Goal: Transaction & Acquisition: Purchase product/service

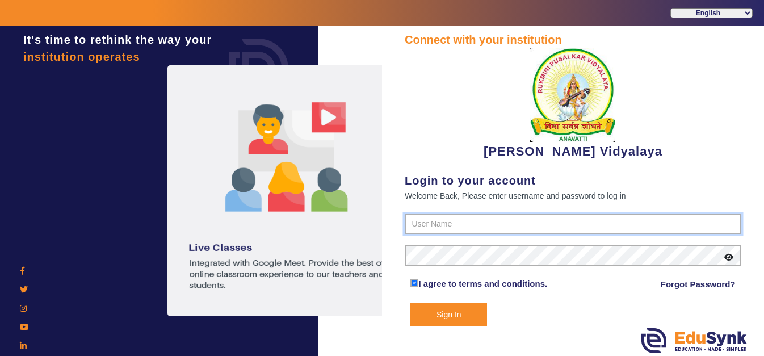
type input "1236547891"
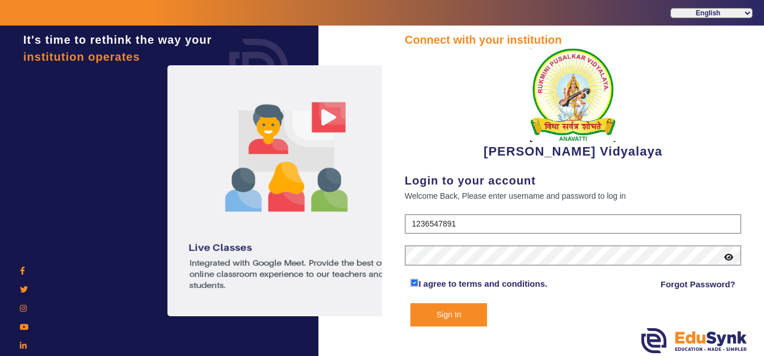
click at [421, 313] on button "Sign In" at bounding box center [448, 314] width 77 height 23
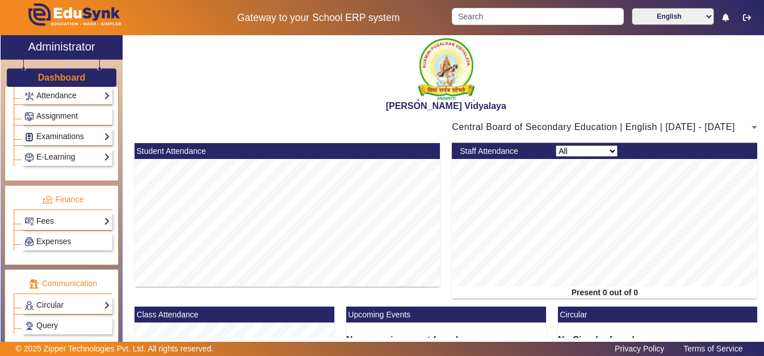
scroll to position [502, 0]
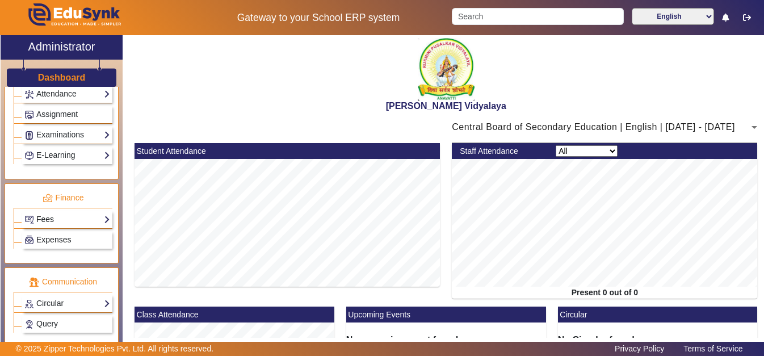
click at [73, 224] on link "Fees" at bounding box center [67, 219] width 86 height 13
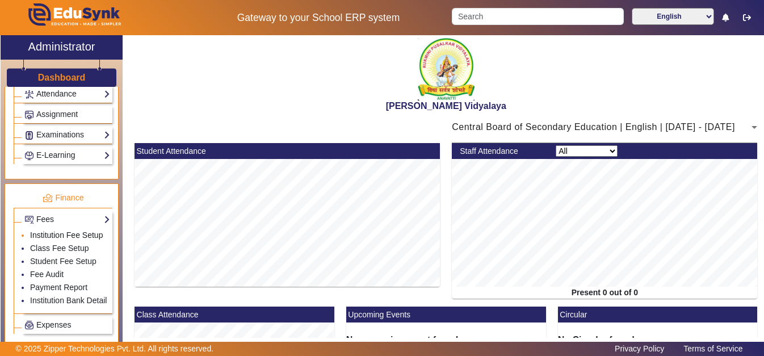
click at [85, 240] on link "Institution Fee Setup" at bounding box center [66, 234] width 73 height 9
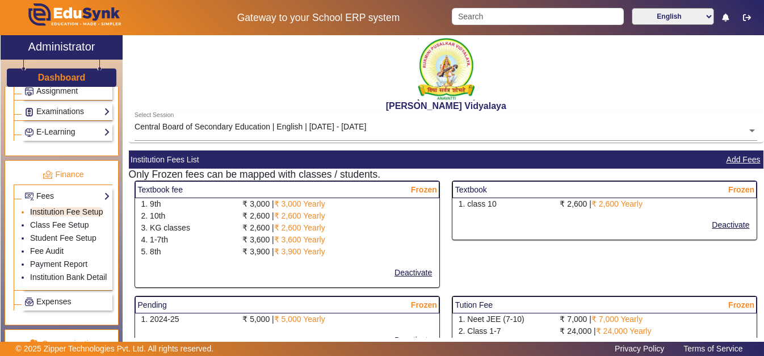
scroll to position [525, 0]
click at [77, 202] on link "Fees" at bounding box center [67, 197] width 86 height 13
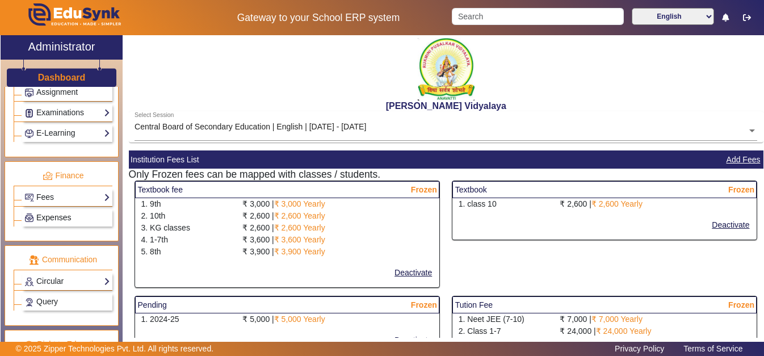
click at [74, 224] on link "Expenses" at bounding box center [67, 217] width 86 height 13
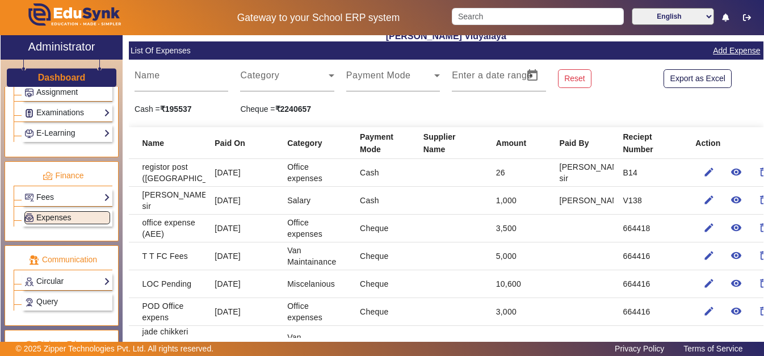
scroll to position [71, 0]
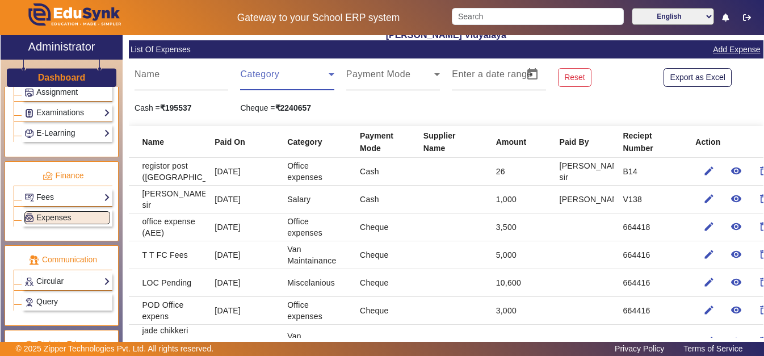
click at [325, 77] on icon at bounding box center [332, 75] width 14 height 14
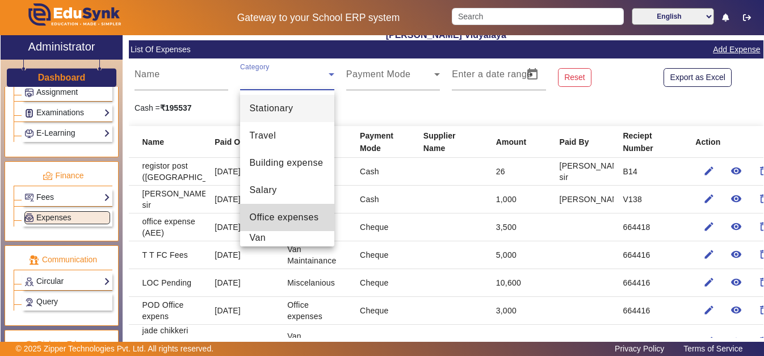
click at [282, 213] on span "Office expenses" at bounding box center [283, 218] width 69 height 14
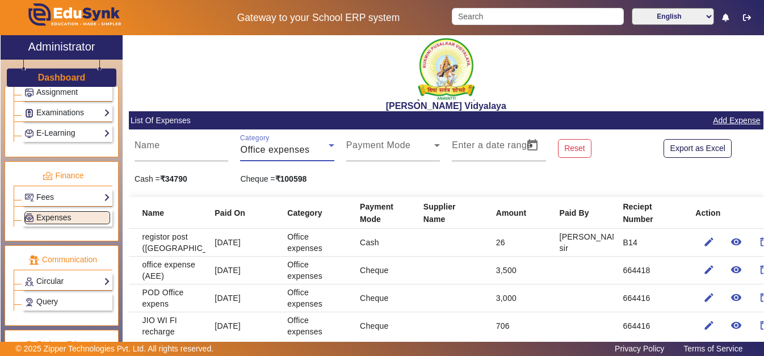
scroll to position [0, 0]
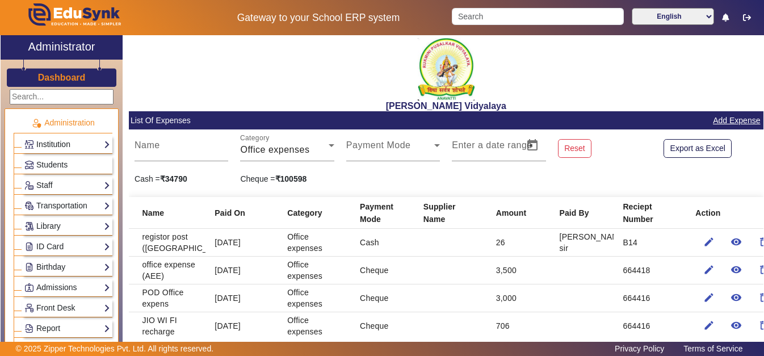
click at [52, 145] on link "Institution" at bounding box center [67, 144] width 86 height 13
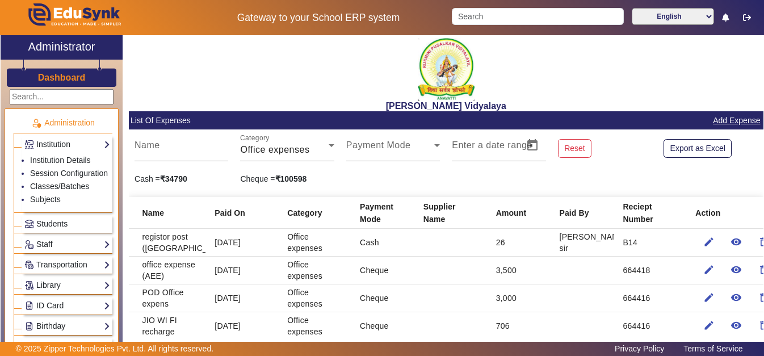
click at [84, 15] on img at bounding box center [73, 17] width 133 height 35
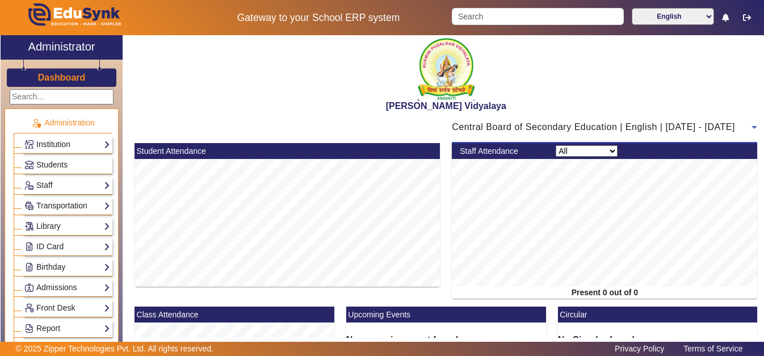
click at [502, 128] on span "Central Board of Secondary Education | English | [DATE] - [DATE]" at bounding box center [593, 127] width 283 height 10
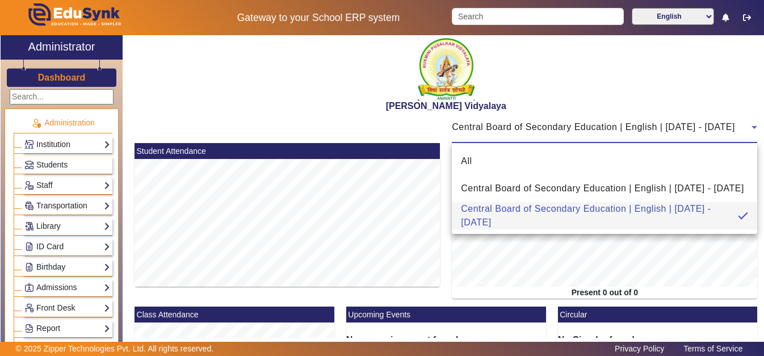
click at [353, 94] on div at bounding box center [382, 178] width 764 height 356
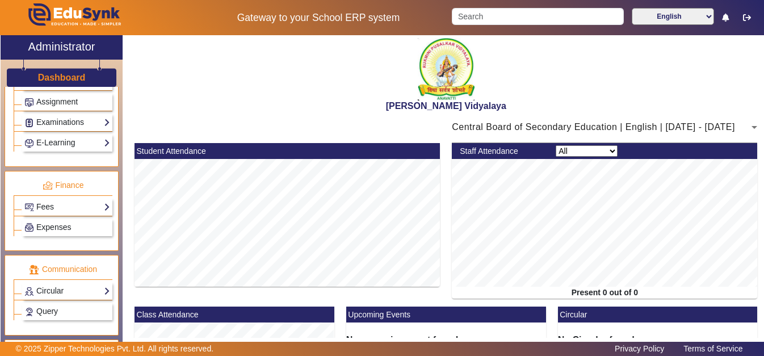
scroll to position [515, 0]
click at [75, 233] on link "Expenses" at bounding box center [67, 226] width 86 height 13
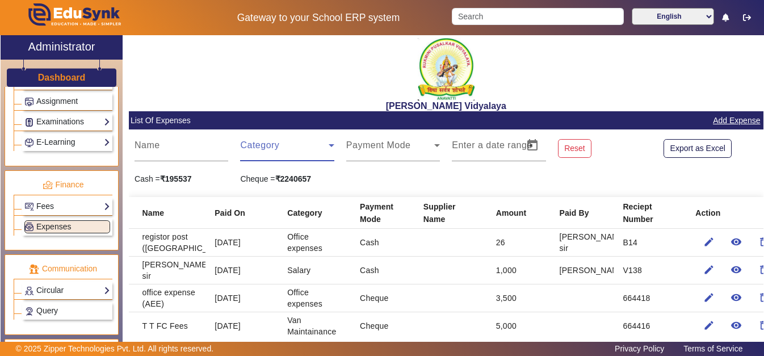
click at [325, 149] on icon at bounding box center [332, 146] width 14 height 14
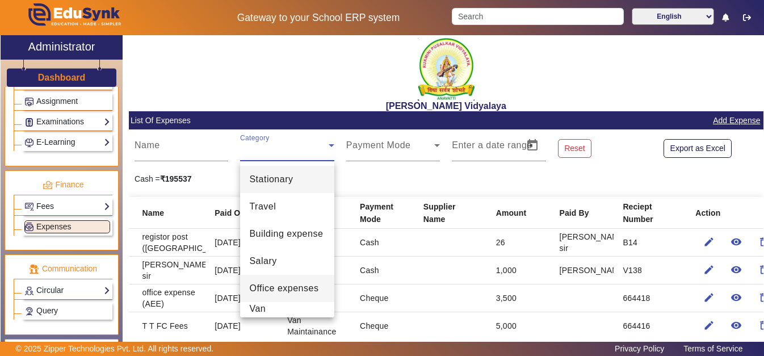
click at [291, 299] on mat-option "Office expenses" at bounding box center [287, 288] width 94 height 27
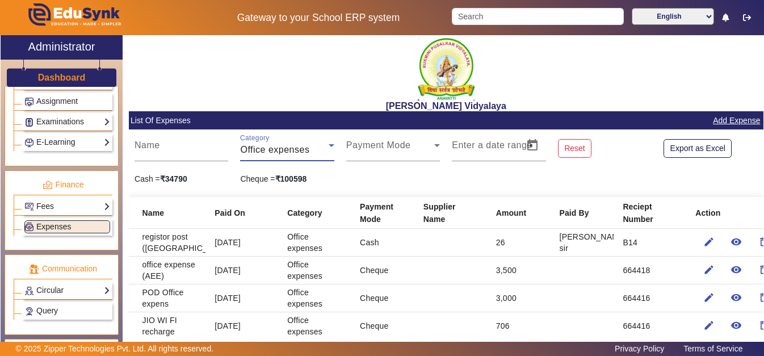
click at [297, 152] on span "Office expenses" at bounding box center [274, 150] width 69 height 10
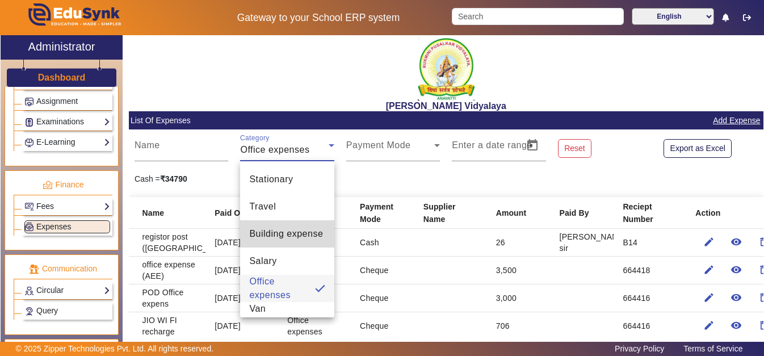
click at [290, 224] on mat-option "Building expense" at bounding box center [287, 233] width 94 height 27
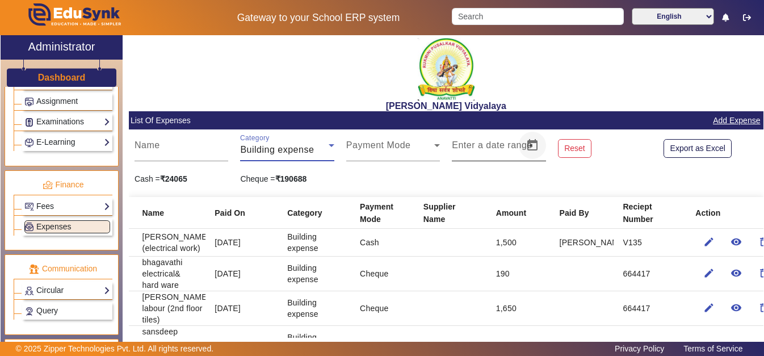
click at [538, 141] on span "Open calendar" at bounding box center [532, 145] width 27 height 27
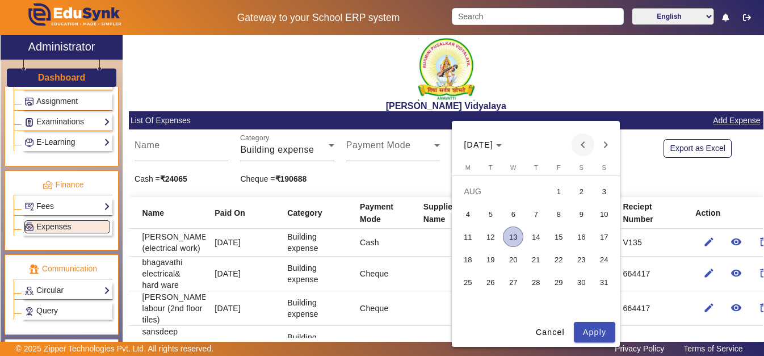
click at [582, 148] on span "Previous month" at bounding box center [583, 144] width 23 height 23
click at [487, 207] on span "1" at bounding box center [490, 214] width 20 height 20
click at [609, 141] on span "Next month" at bounding box center [605, 144] width 23 height 23
click at [513, 232] on span "13" at bounding box center [513, 237] width 20 height 20
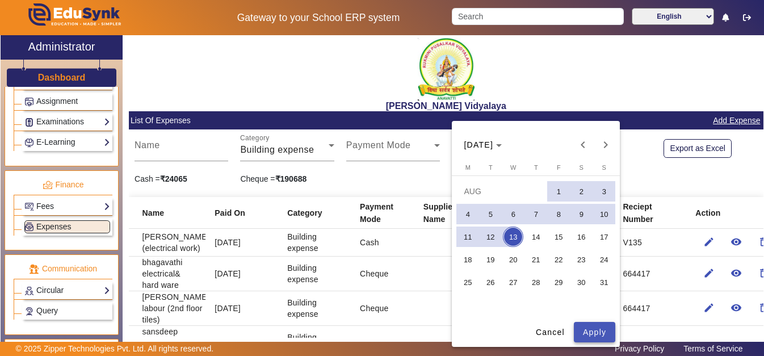
click at [592, 328] on span "Apply" at bounding box center [594, 332] width 23 height 12
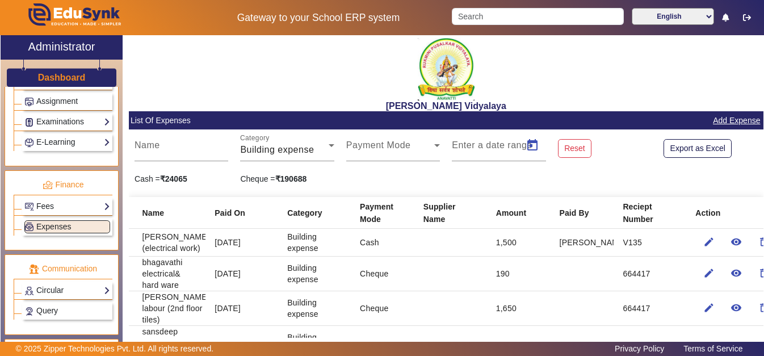
type input "01/07/2025"
type input "[DATE]"
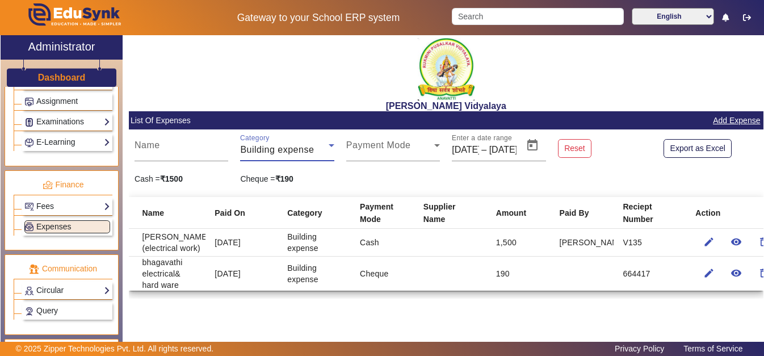
click at [288, 152] on span "Building expense" at bounding box center [277, 150] width 74 height 10
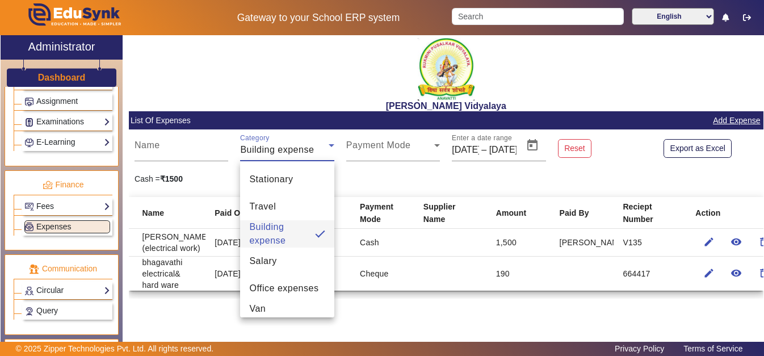
click at [185, 151] on div at bounding box center [382, 178] width 764 height 356
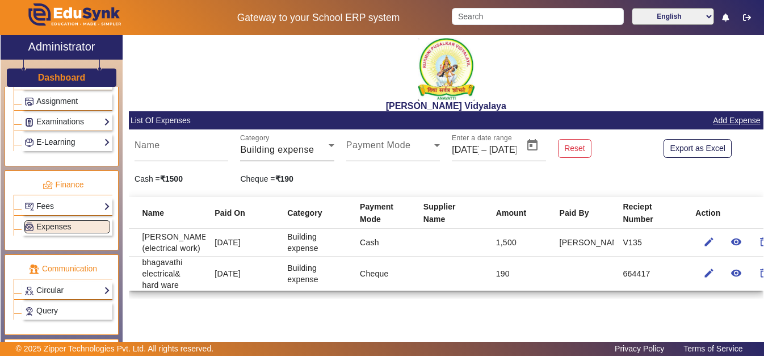
click at [279, 149] on span "Building expense" at bounding box center [277, 150] width 74 height 10
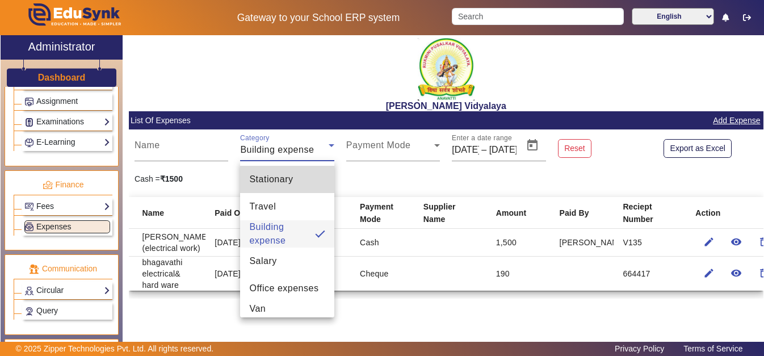
click at [275, 171] on mat-option "Stationary" at bounding box center [287, 179] width 94 height 27
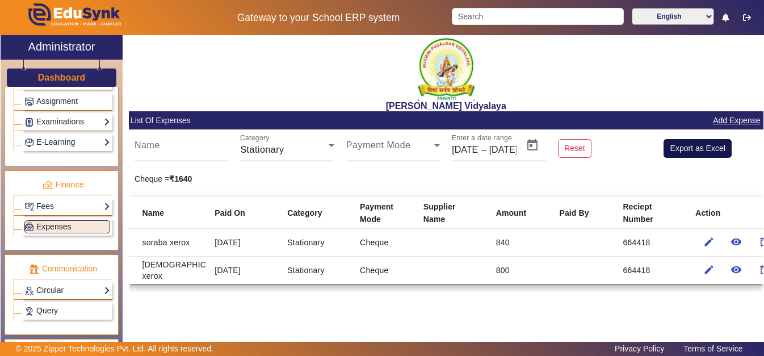
click at [677, 151] on button "Export as Excel" at bounding box center [698, 148] width 68 height 19
click at [470, 147] on input "01/07/2025" at bounding box center [465, 150] width 27 height 14
type input "06/01/2025"
click at [515, 157] on div "Enter a date range 06/01/2025 01/06/2025 – 13/08/2025 13/08/2025" at bounding box center [484, 145] width 64 height 32
click at [533, 148] on span "Open calendar" at bounding box center [532, 145] width 27 height 27
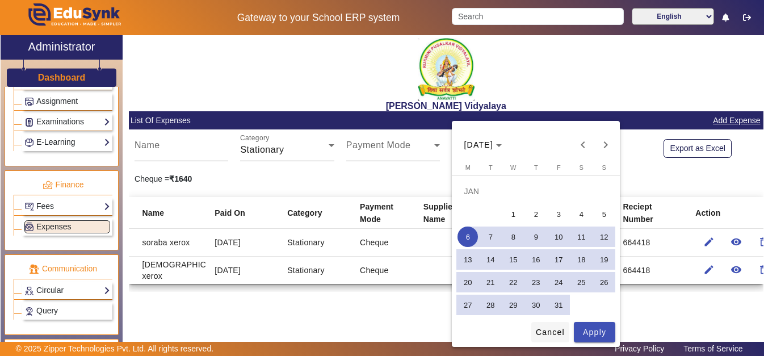
click at [562, 336] on span "Cancel" at bounding box center [550, 332] width 29 height 12
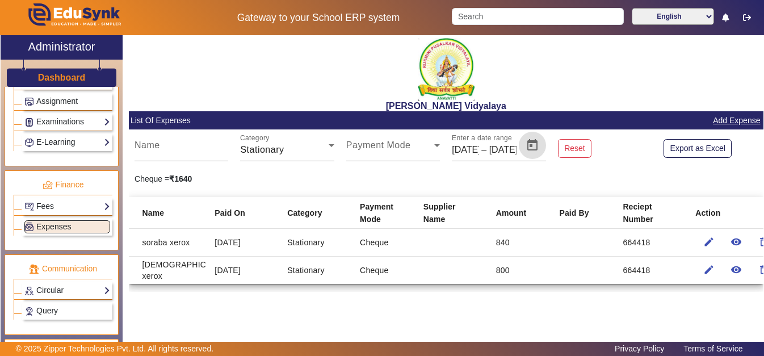
click at [621, 173] on mat-card-content "Name Category Stationary Payment Mode Enter a date range 06/01/2025 06/01/2025 …" at bounding box center [446, 206] width 635 height 154
click at [316, 158] on div "Category Stationary" at bounding box center [287, 145] width 94 height 32
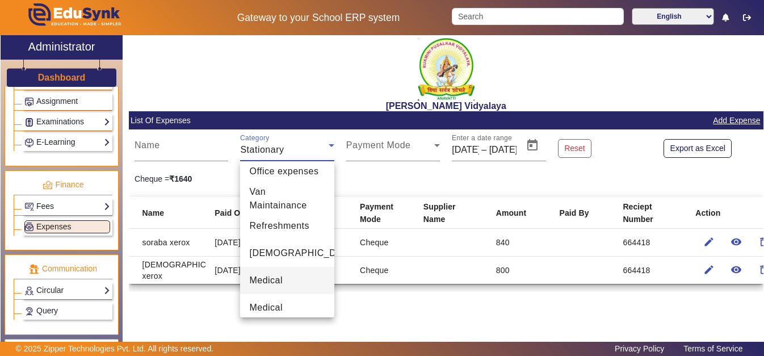
scroll to position [120, 0]
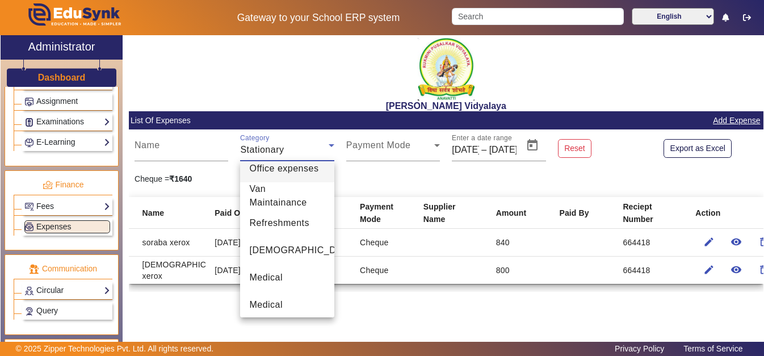
drag, startPoint x: 306, startPoint y: 286, endPoint x: 292, endPoint y: 175, distance: 112.2
click at [292, 175] on div "Stationary Travel Building expense Salary Office expenses Van Maintainance Refr…" at bounding box center [287, 239] width 94 height 156
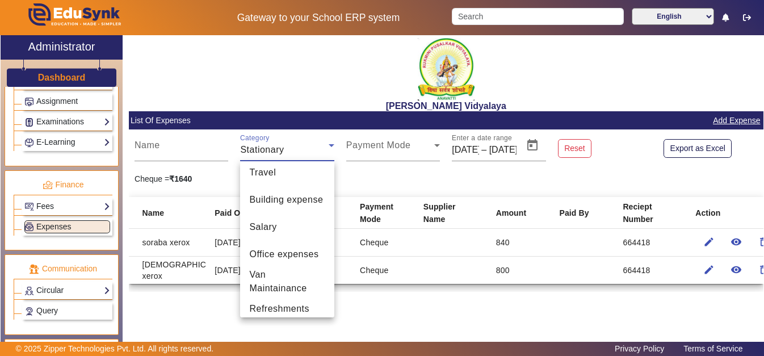
scroll to position [0, 0]
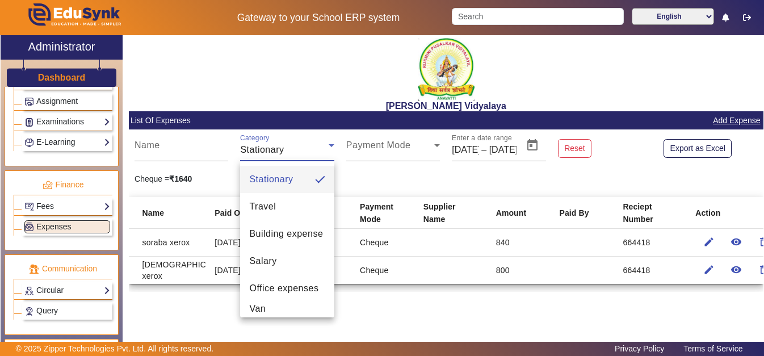
click at [341, 87] on div at bounding box center [382, 178] width 764 height 356
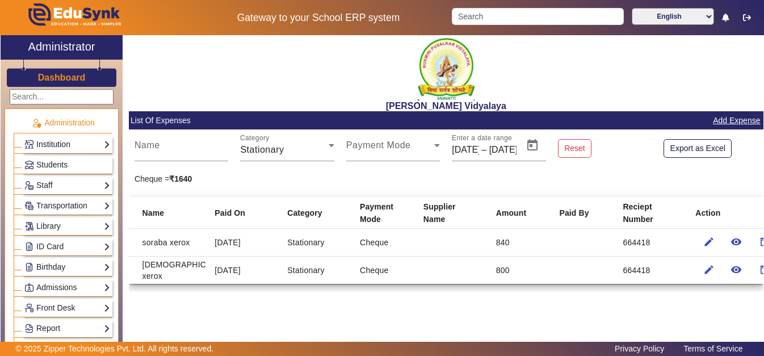
click at [52, 147] on link "Institution" at bounding box center [67, 144] width 86 height 13
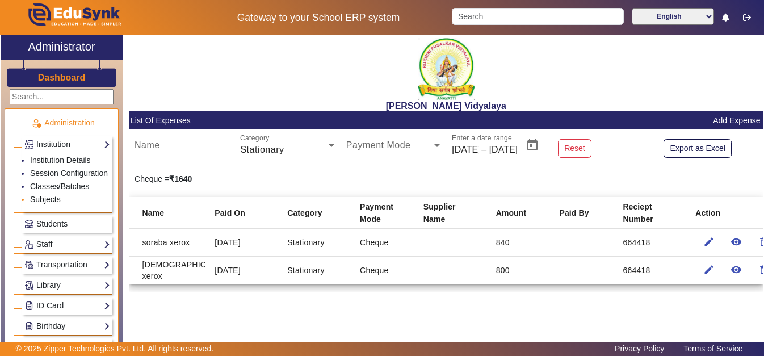
click at [52, 202] on link "Subjects" at bounding box center [45, 199] width 31 height 9
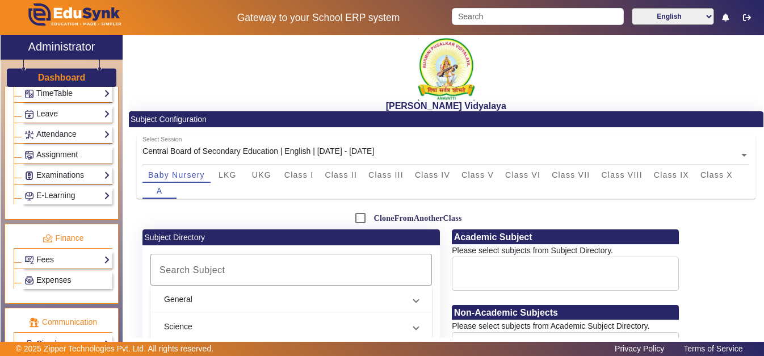
click at [51, 287] on link "Expenses" at bounding box center [67, 280] width 86 height 13
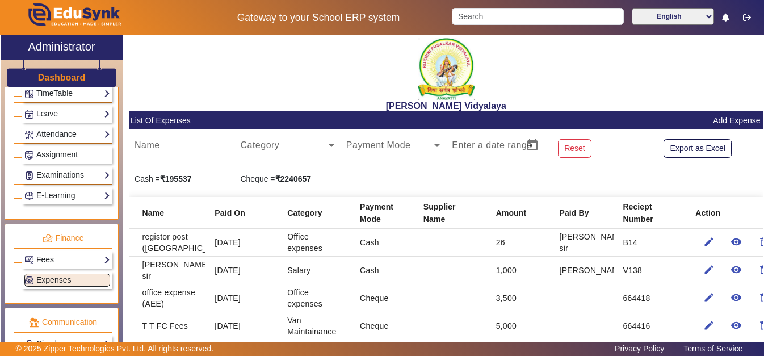
click at [334, 145] on icon at bounding box center [332, 146] width 14 height 14
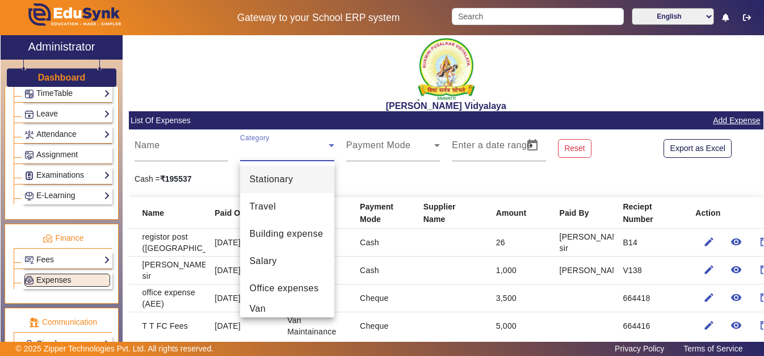
click at [391, 186] on div at bounding box center [382, 178] width 764 height 356
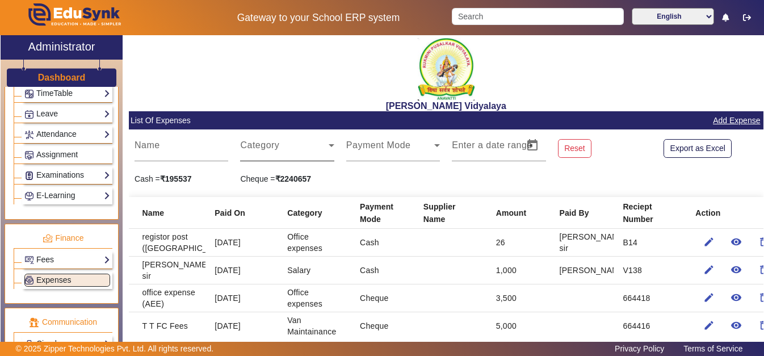
click at [249, 155] on span at bounding box center [284, 150] width 88 height 14
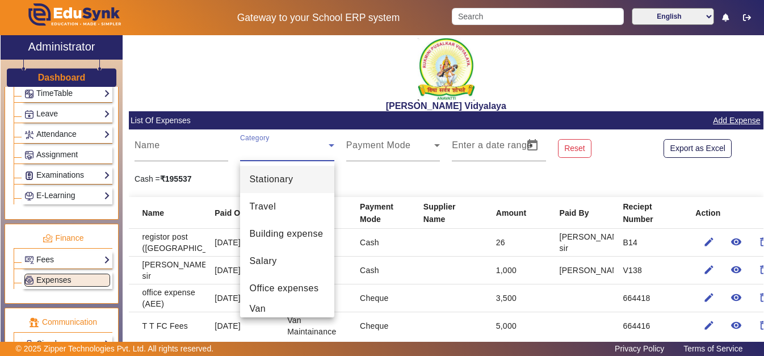
click at [746, 125] on div at bounding box center [382, 178] width 764 height 356
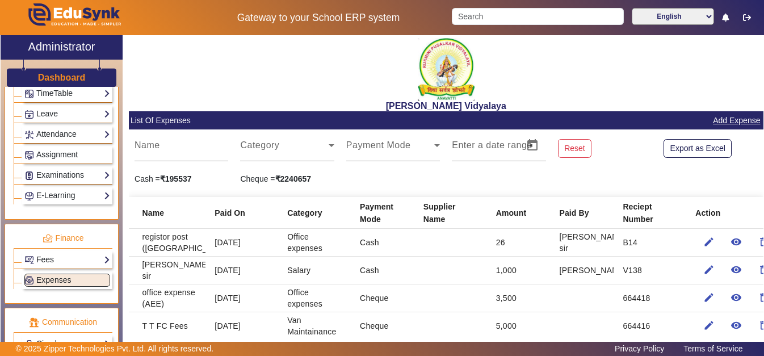
click at [746, 121] on link "Add Expense" at bounding box center [736, 121] width 49 height 14
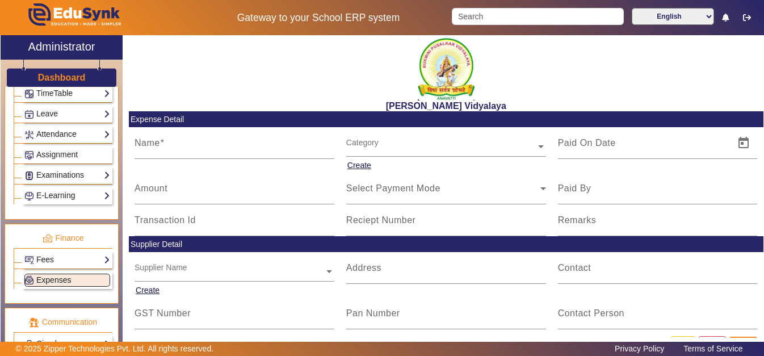
scroll to position [29, 0]
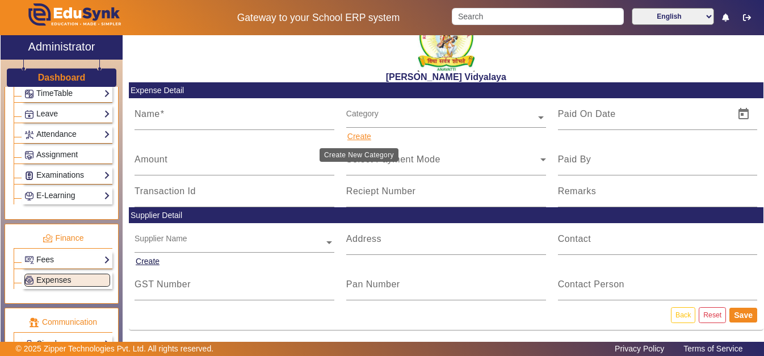
click at [355, 137] on button "Create" at bounding box center [359, 136] width 26 height 14
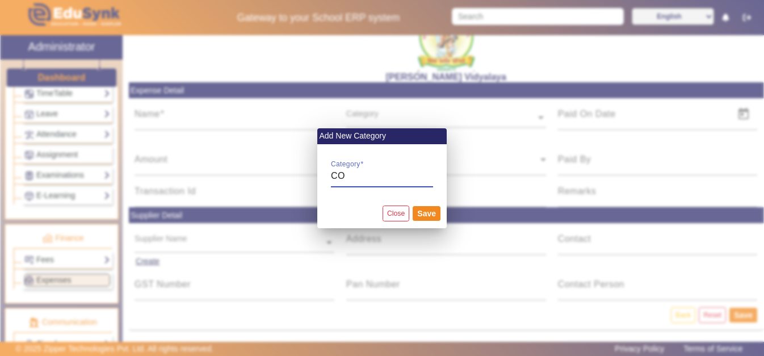
type input "C"
type input "ELECTRONICS MAINTAINANCE"
click at [427, 212] on button "Save" at bounding box center [427, 213] width 28 height 15
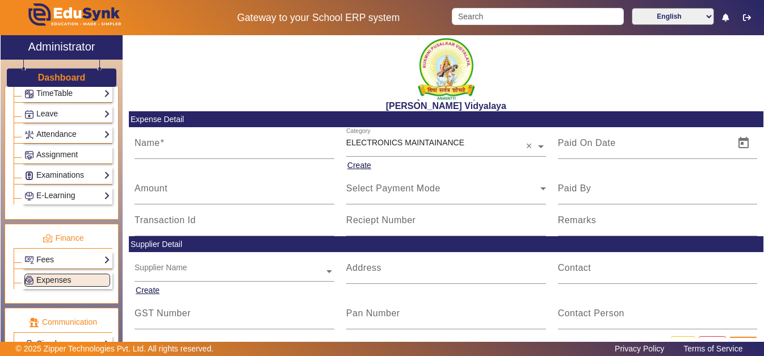
scroll to position [0, 0]
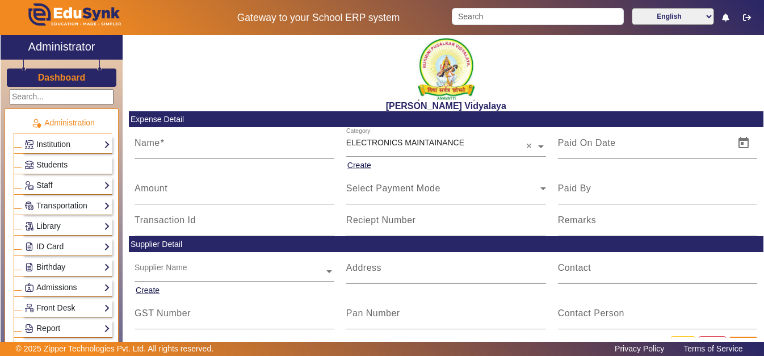
click at [56, 12] on img at bounding box center [73, 17] width 133 height 35
click at [50, 45] on h2 "Administrator" at bounding box center [61, 47] width 67 height 14
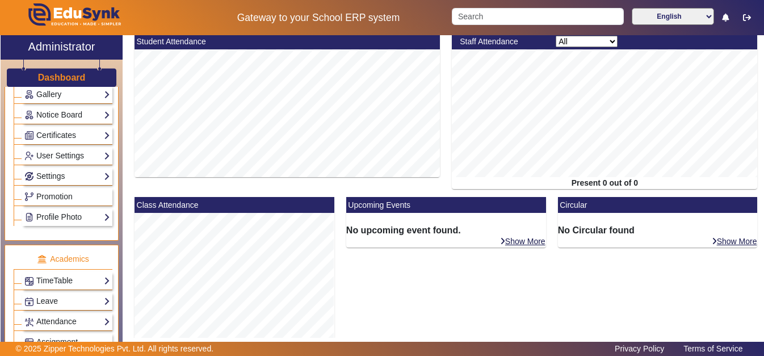
scroll to position [267, 0]
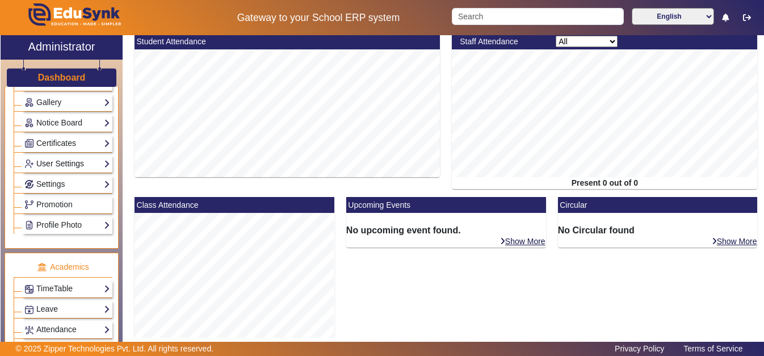
click at [65, 170] on link "User Settings" at bounding box center [67, 163] width 86 height 13
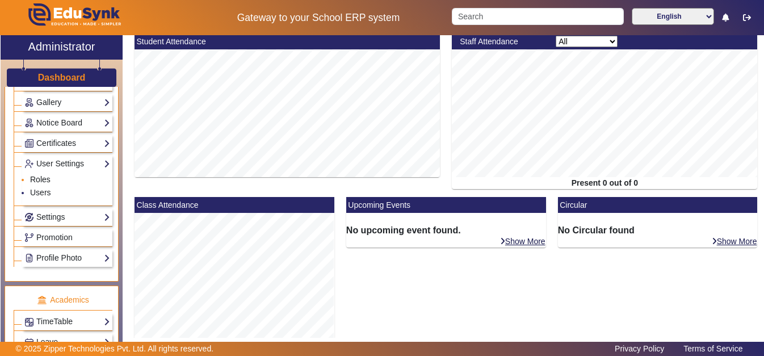
click at [44, 184] on link "Roles" at bounding box center [40, 179] width 20 height 9
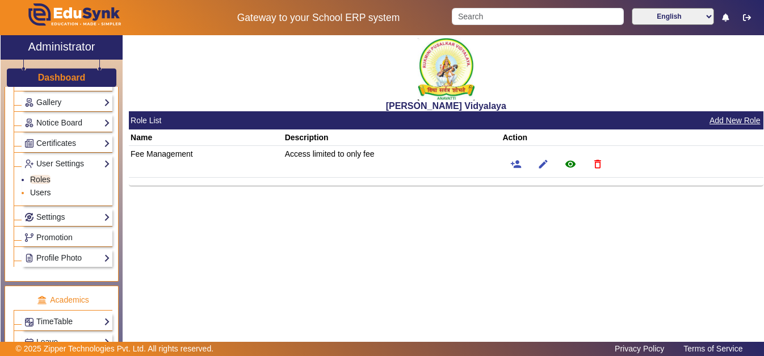
click at [39, 192] on link "Users" at bounding box center [40, 192] width 21 height 9
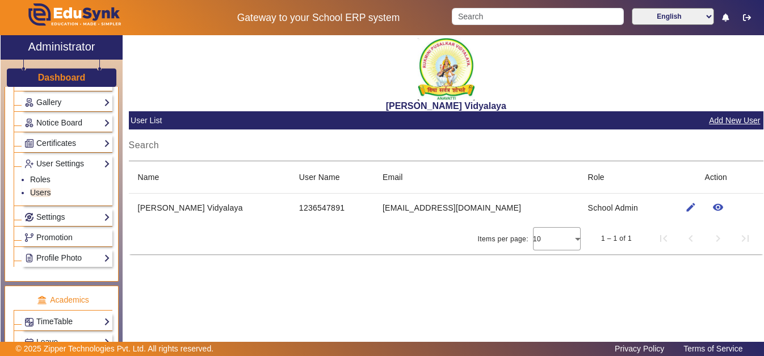
click at [727, 125] on button "Add New User" at bounding box center [734, 121] width 53 height 14
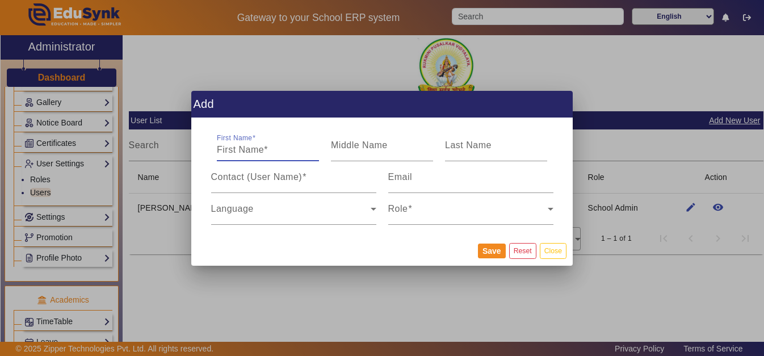
click at [249, 143] on input "First Name" at bounding box center [268, 150] width 102 height 14
type input "O"
type input "[PERSON_NAME]"
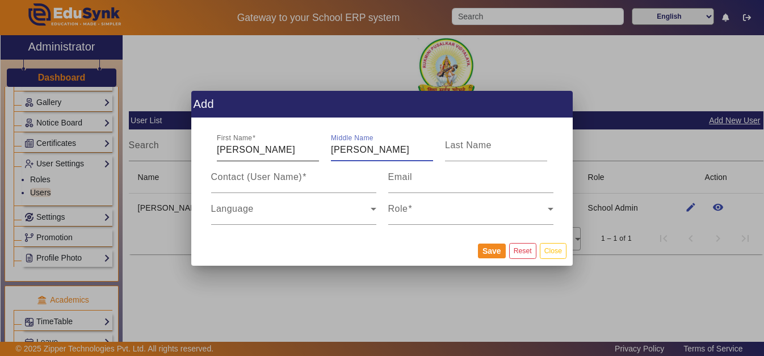
type input "[PERSON_NAME]"
click at [410, 208] on div "Role" at bounding box center [470, 209] width 165 height 32
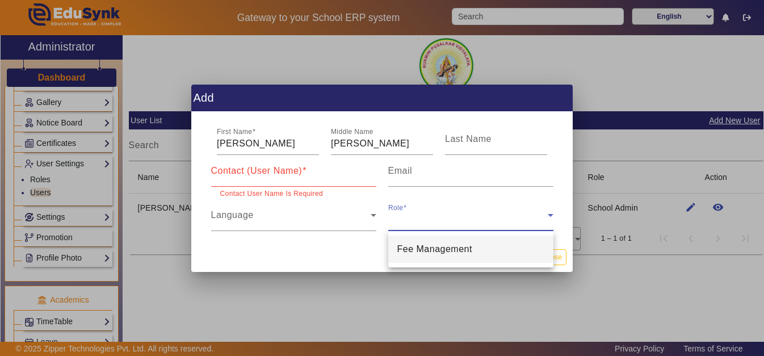
click at [421, 203] on div at bounding box center [382, 178] width 764 height 356
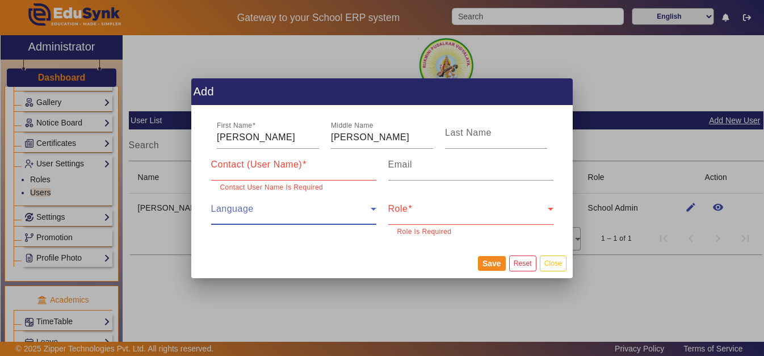
click at [360, 215] on span at bounding box center [291, 214] width 160 height 14
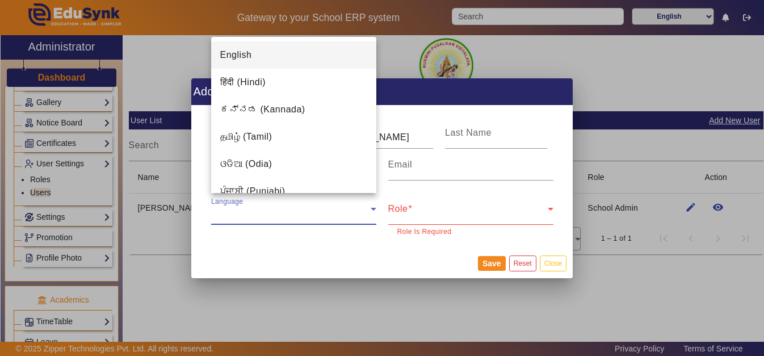
click at [258, 248] on div at bounding box center [382, 178] width 764 height 356
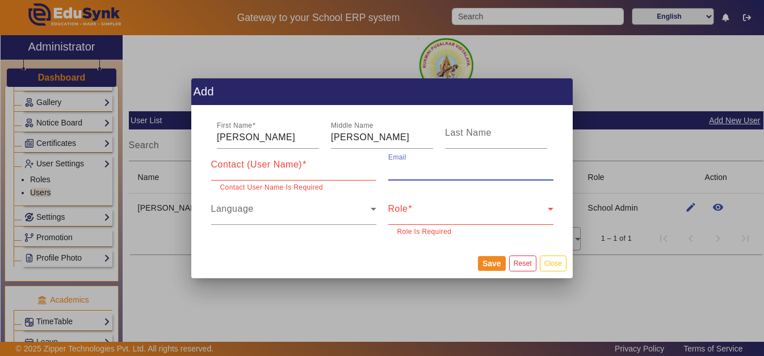
click at [430, 166] on input "Email" at bounding box center [470, 169] width 165 height 14
click at [376, 172] on div at bounding box center [376, 172] width 0 height 0
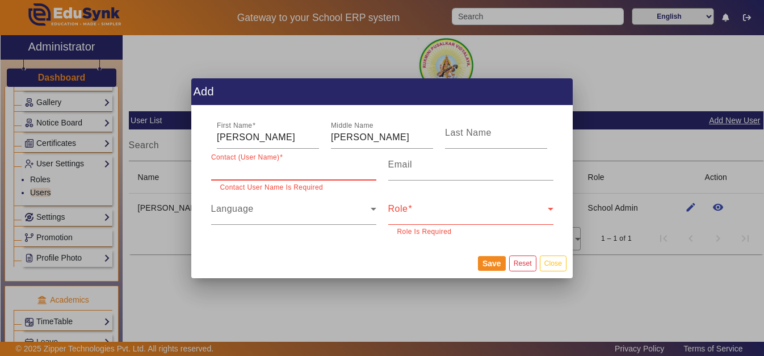
click at [324, 171] on input "Contact (User Name)" at bounding box center [293, 169] width 165 height 14
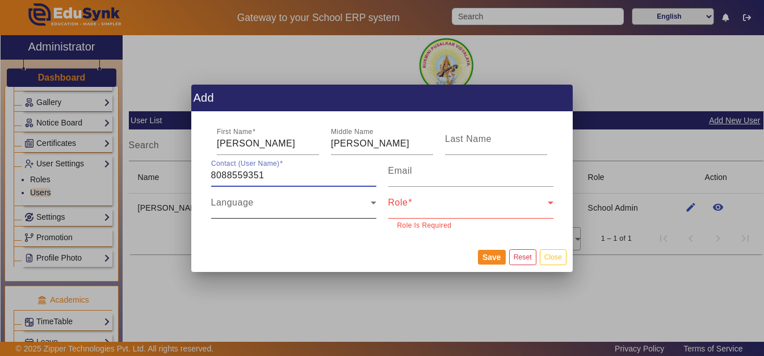
type input "8088559351"
click at [316, 213] on div "Language" at bounding box center [293, 203] width 165 height 32
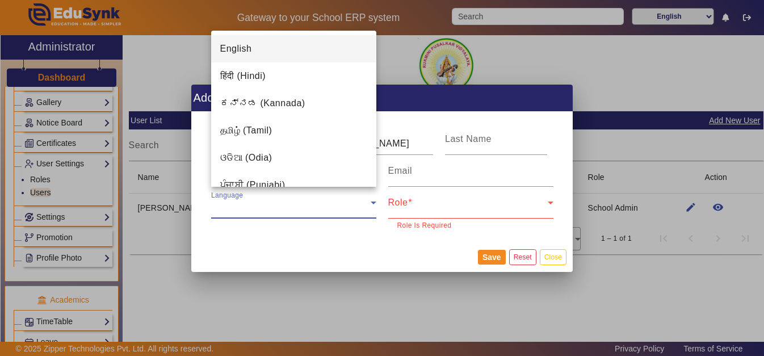
click at [334, 253] on div at bounding box center [382, 178] width 764 height 356
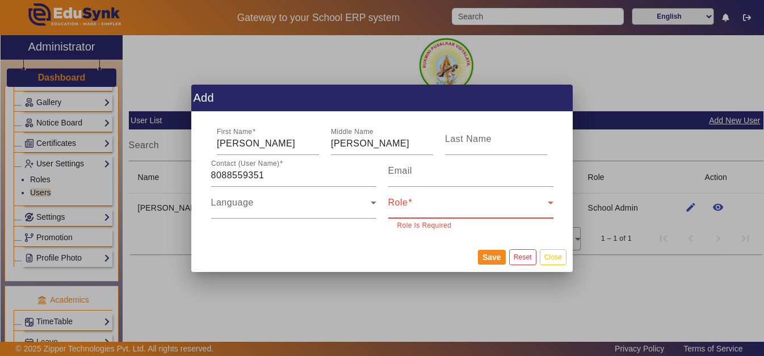
click at [449, 208] on span at bounding box center [468, 207] width 160 height 14
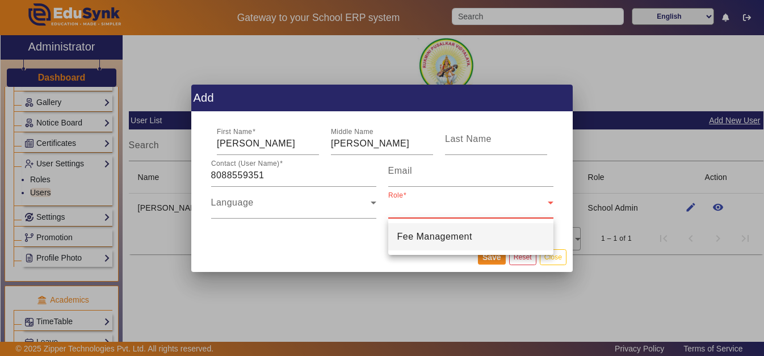
click at [454, 242] on span "Fee Management" at bounding box center [434, 237] width 75 height 14
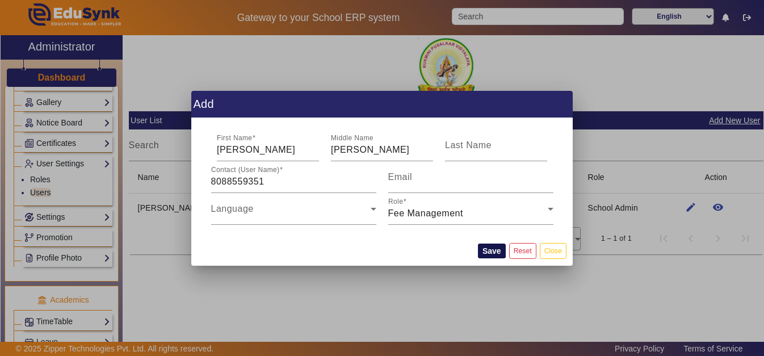
click at [494, 246] on button "Save" at bounding box center [492, 251] width 28 height 15
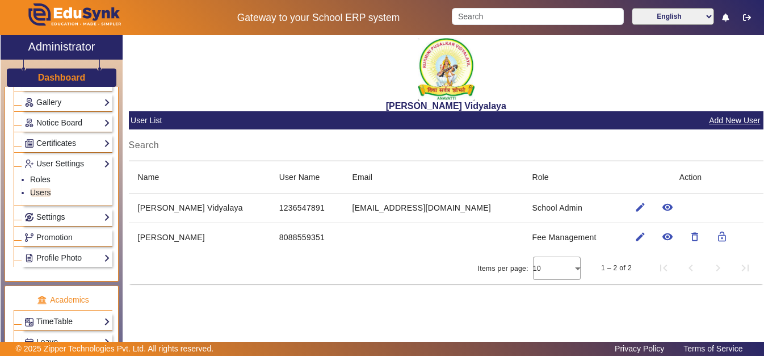
click at [735, 120] on button "Add New User" at bounding box center [734, 121] width 53 height 14
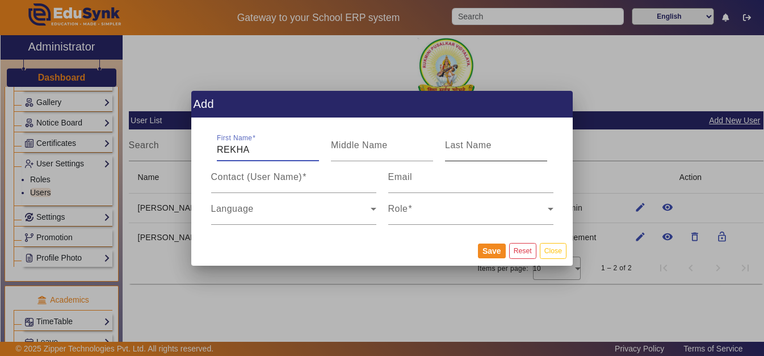
type input "REKHA"
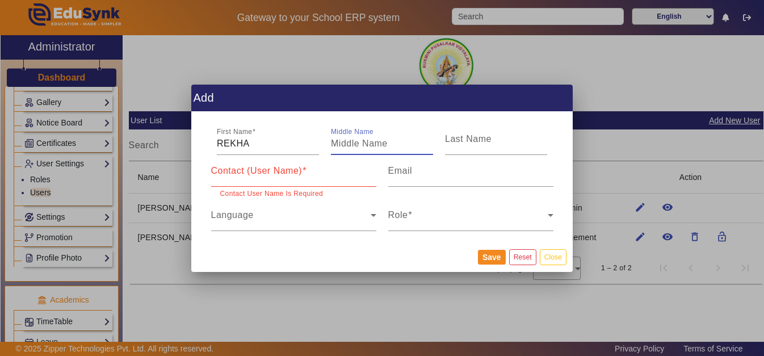
click at [351, 147] on input "Middle Name" at bounding box center [382, 144] width 102 height 14
type input "KH"
click at [318, 167] on div "Contact (User Name)" at bounding box center [293, 171] width 165 height 32
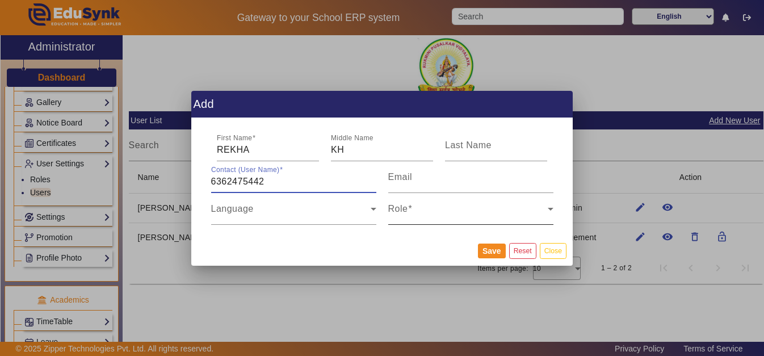
type input "6362475442"
click at [454, 200] on div "Role" at bounding box center [470, 209] width 165 height 32
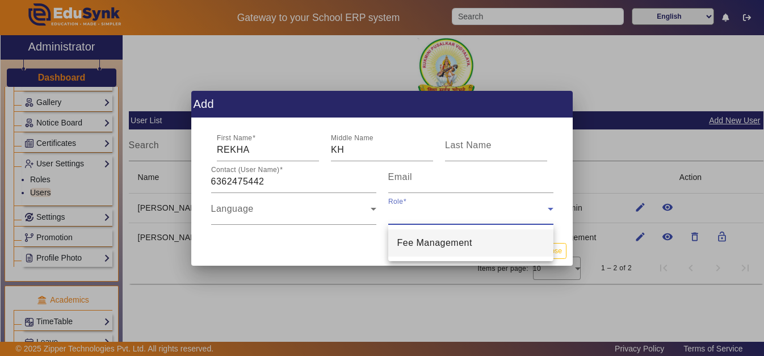
click at [343, 216] on div at bounding box center [382, 178] width 764 height 356
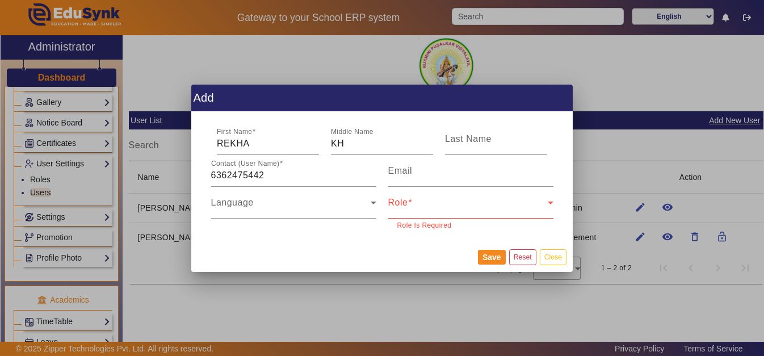
click at [498, 196] on div "Role" at bounding box center [470, 203] width 165 height 32
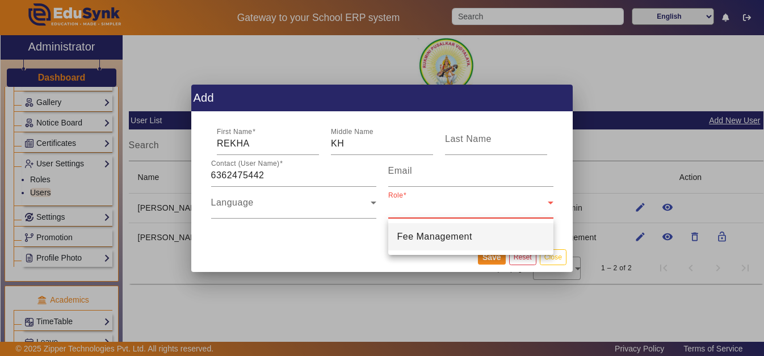
click at [479, 244] on mat-option "Fee Management" at bounding box center [470, 236] width 165 height 27
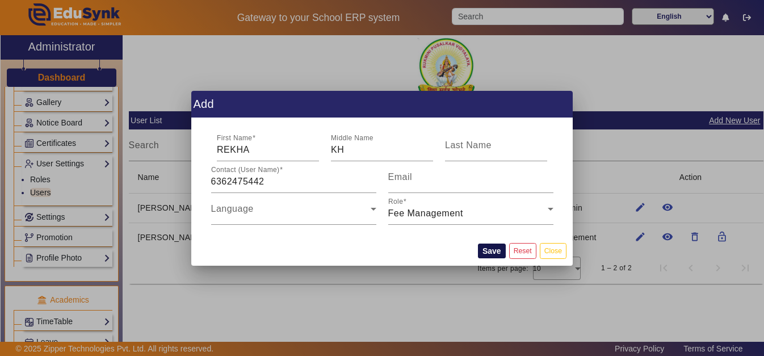
click at [494, 254] on button "Save" at bounding box center [492, 251] width 28 height 15
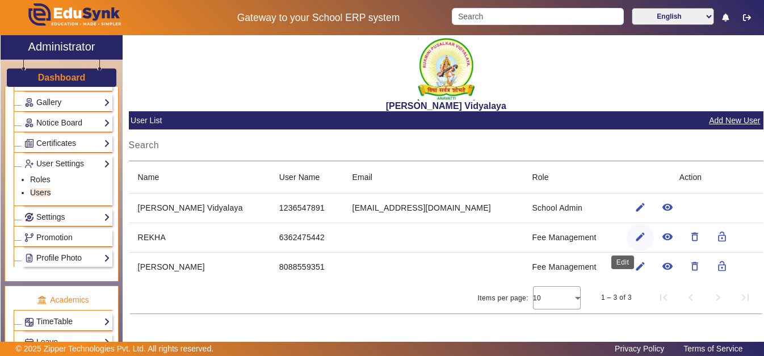
click at [635, 238] on mat-icon "edit" at bounding box center [640, 236] width 11 height 11
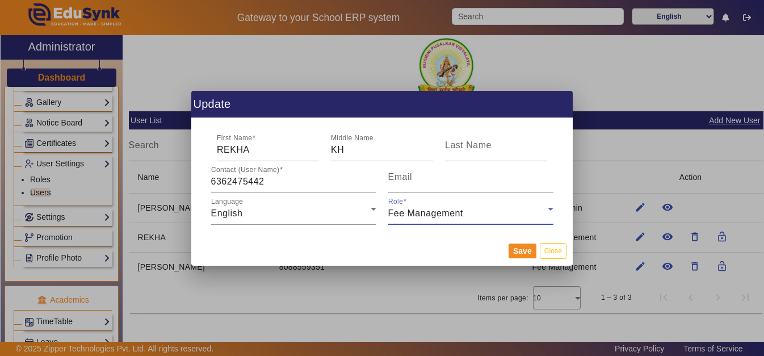
click at [553, 208] on icon at bounding box center [551, 209] width 14 height 14
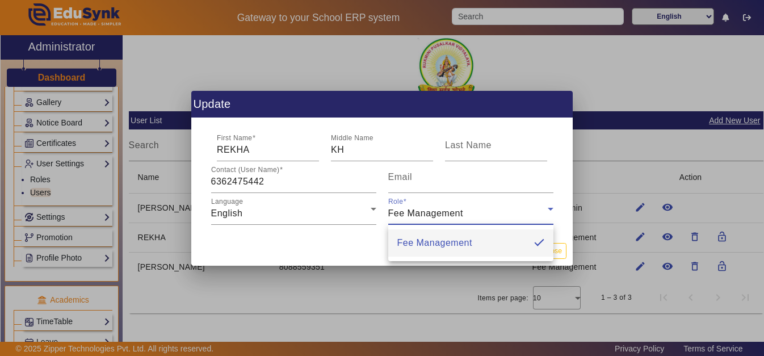
click at [567, 194] on div at bounding box center [382, 178] width 764 height 356
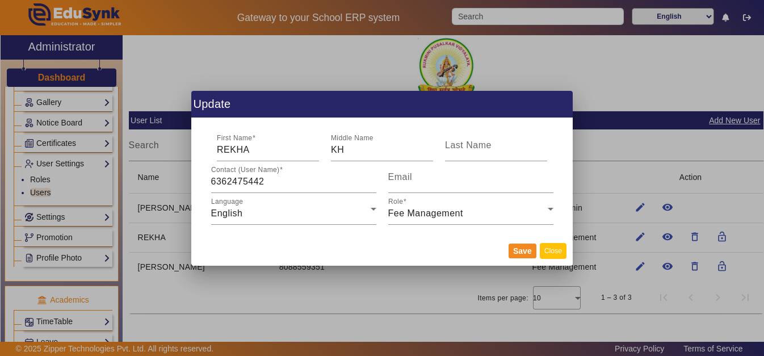
click at [555, 255] on button "Close" at bounding box center [553, 250] width 27 height 15
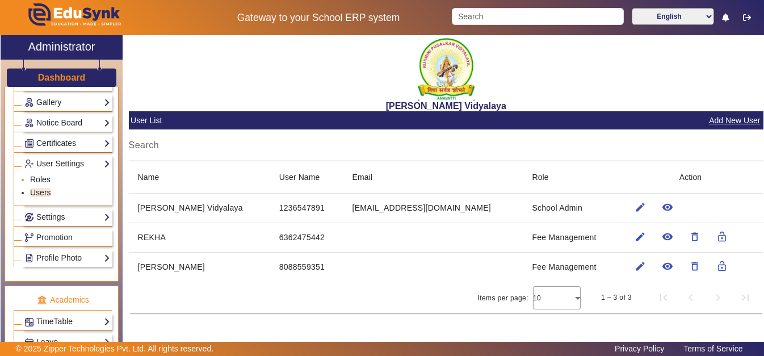
click at [49, 184] on link "Roles" at bounding box center [40, 179] width 20 height 9
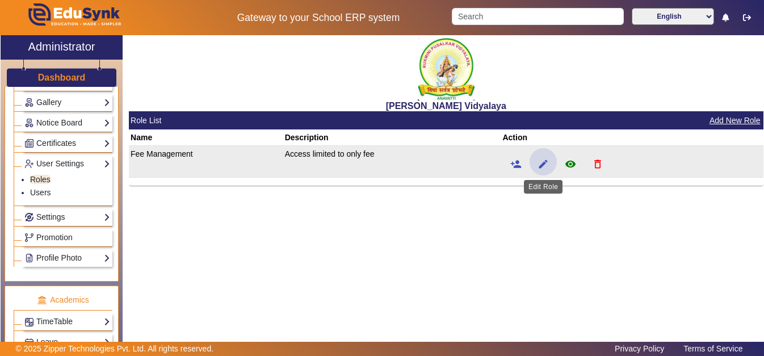
click at [552, 158] on span at bounding box center [543, 161] width 27 height 27
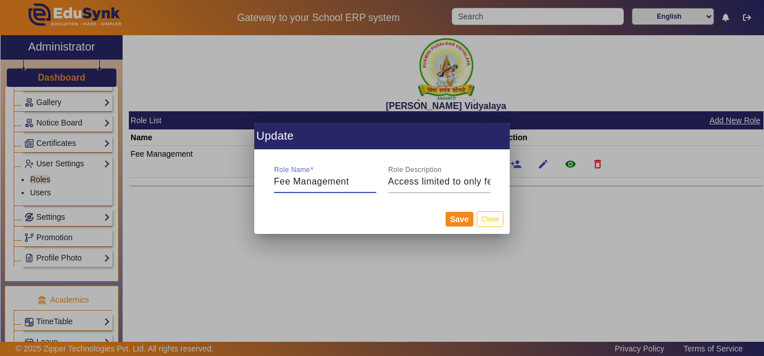
click at [355, 183] on input "Fee Management" at bounding box center [325, 182] width 102 height 14
type input "ACCOUNTS"
click at [433, 182] on input "Access limited to only fee" at bounding box center [439, 182] width 102 height 14
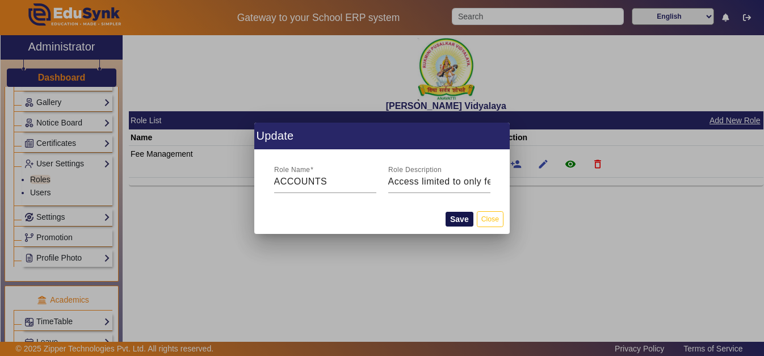
click at [460, 222] on button "Save" at bounding box center [460, 219] width 28 height 15
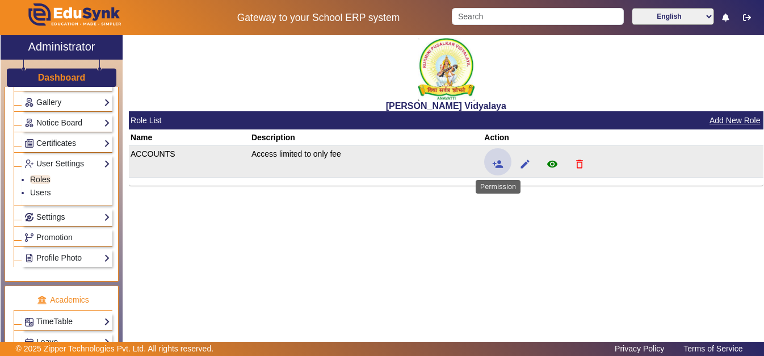
click at [491, 160] on span at bounding box center [497, 161] width 27 height 27
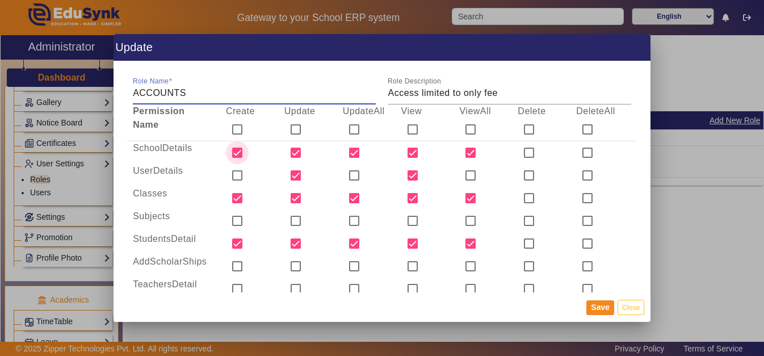
click at [241, 152] on input "checkbox" at bounding box center [237, 152] width 23 height 23
checkbox input "false"
click at [296, 153] on input "checkbox" at bounding box center [295, 152] width 23 height 23
checkbox input "true"
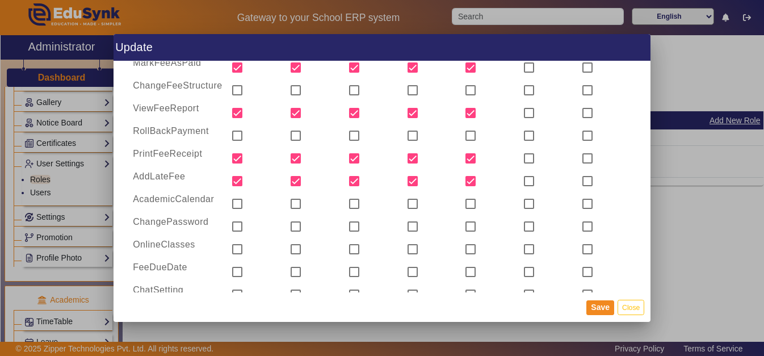
scroll to position [607, 0]
click at [234, 206] on input "checkbox" at bounding box center [237, 204] width 23 height 23
checkbox input "true"
click at [292, 203] on input "checkbox" at bounding box center [295, 204] width 23 height 23
checkbox input "true"
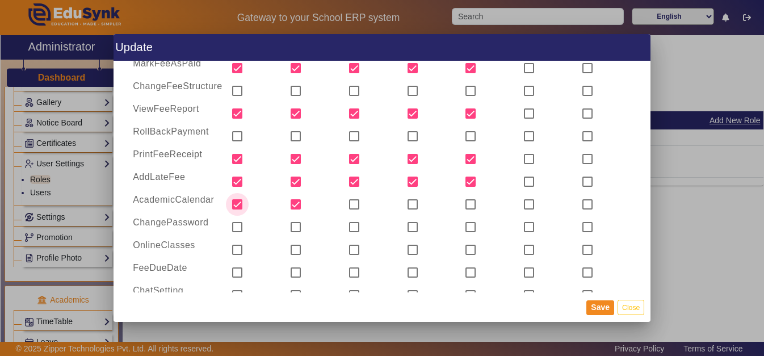
click at [240, 206] on input "checkbox" at bounding box center [237, 204] width 23 height 23
checkbox input "false"
click at [358, 213] on div at bounding box center [354, 226] width 27 height 27
checkbox input "true"
click at [358, 209] on input "checkbox" at bounding box center [354, 204] width 23 height 23
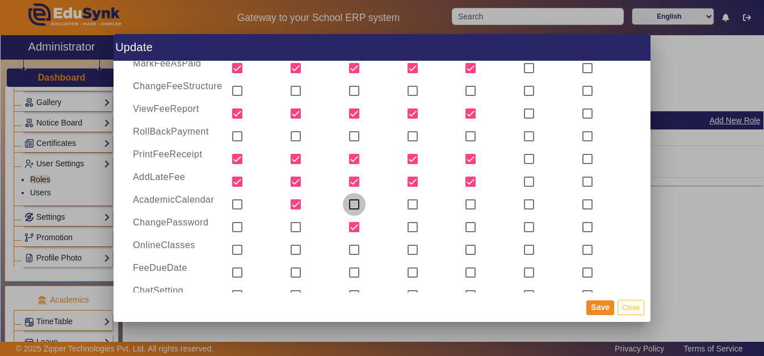
checkbox input "true"
click at [358, 224] on input "checkbox" at bounding box center [354, 227] width 23 height 23
checkbox input "false"
click at [409, 205] on input "checkbox" at bounding box center [412, 204] width 23 height 23
checkbox input "true"
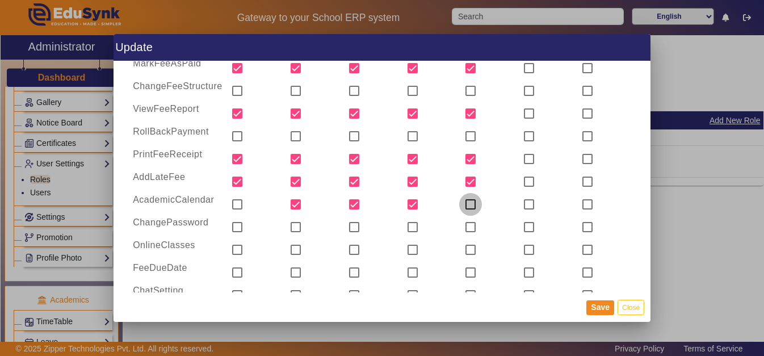
click at [470, 210] on input "checkbox" at bounding box center [470, 204] width 23 height 23
checkbox input "true"
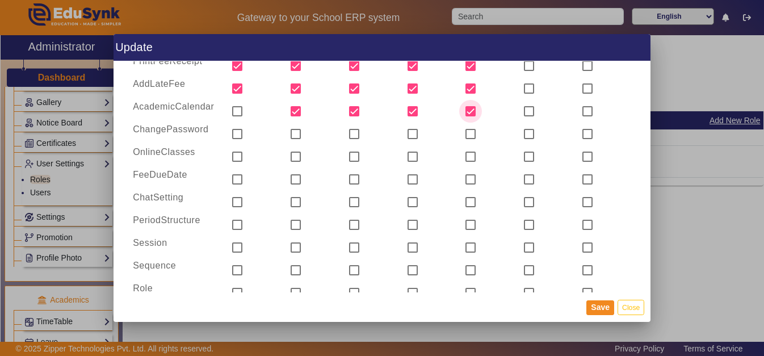
scroll to position [703, 0]
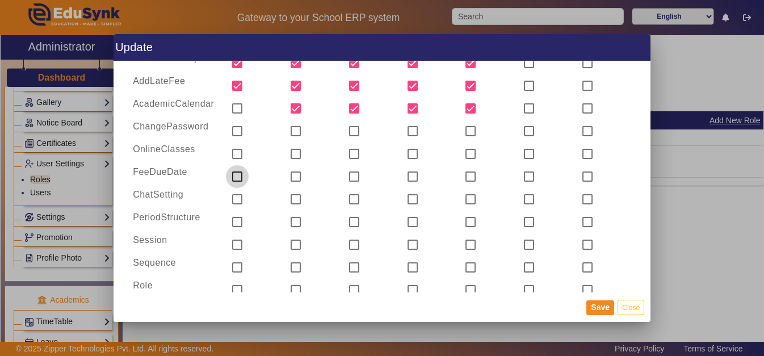
click at [232, 173] on input "checkbox" at bounding box center [237, 176] width 23 height 23
checkbox input "true"
click at [290, 179] on input "checkbox" at bounding box center [295, 176] width 23 height 23
checkbox input "true"
click at [339, 178] on div at bounding box center [358, 176] width 43 height 23
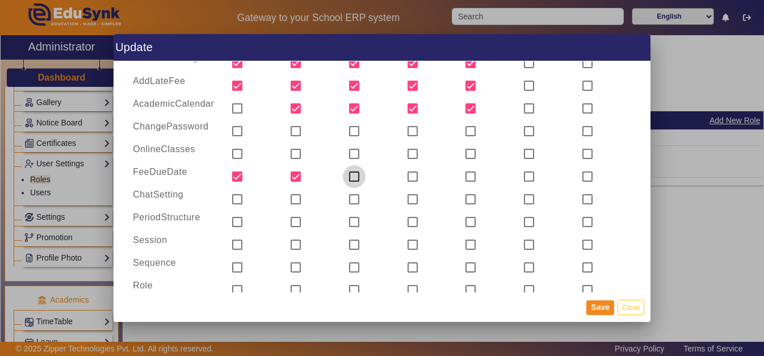
click at [347, 178] on input "checkbox" at bounding box center [354, 176] width 23 height 23
checkbox input "true"
click at [411, 175] on input "checkbox" at bounding box center [412, 176] width 23 height 23
checkbox input "true"
click at [464, 177] on input "checkbox" at bounding box center [470, 176] width 23 height 23
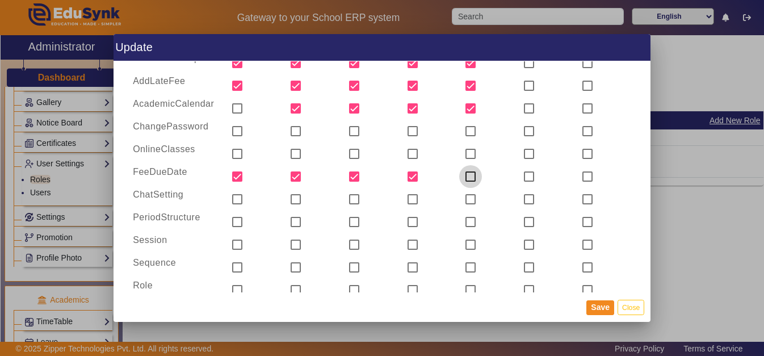
checkbox input "true"
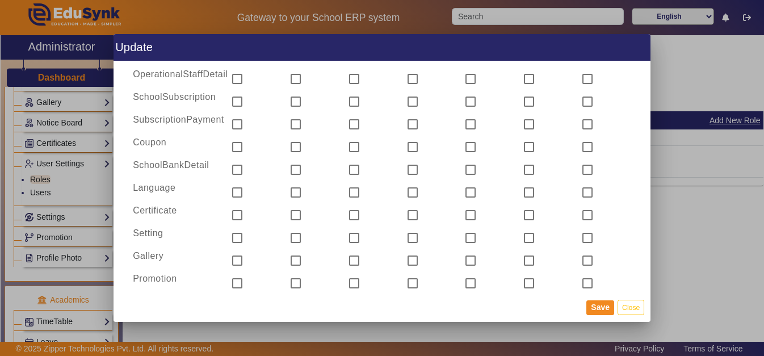
scroll to position [1518, 0]
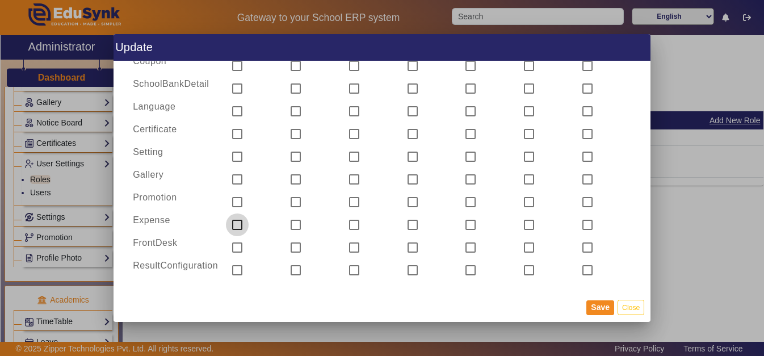
click at [239, 223] on input "checkbox" at bounding box center [237, 224] width 23 height 23
checkbox input "true"
click at [297, 224] on input "checkbox" at bounding box center [295, 224] width 23 height 23
checkbox input "true"
click at [350, 228] on input "checkbox" at bounding box center [354, 224] width 23 height 23
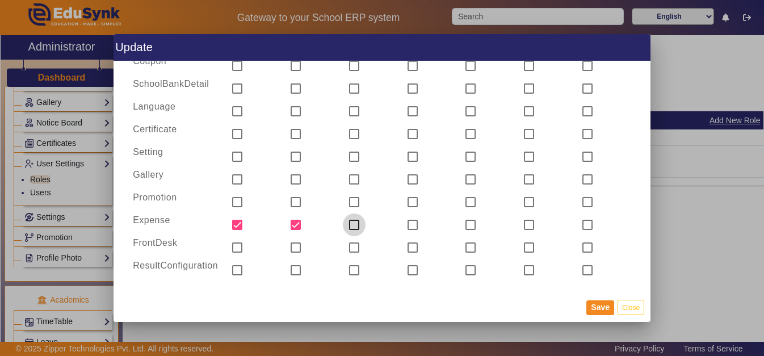
checkbox input "true"
click at [407, 227] on input "checkbox" at bounding box center [412, 224] width 23 height 23
checkbox input "true"
click at [468, 229] on input "checkbox" at bounding box center [470, 224] width 23 height 23
checkbox input "true"
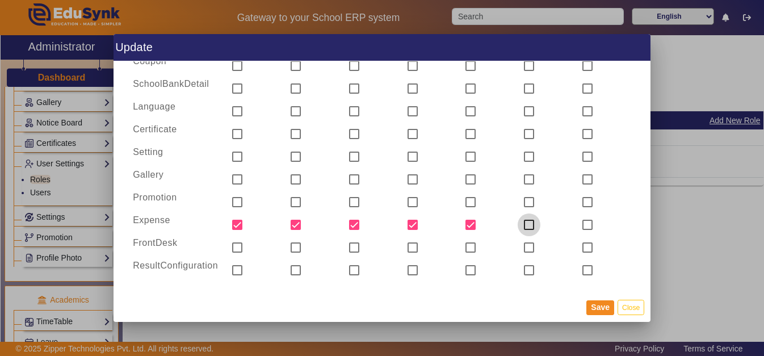
click at [520, 228] on input "checkbox" at bounding box center [529, 224] width 23 height 23
click at [521, 228] on input "checkbox" at bounding box center [529, 224] width 23 height 23
checkbox input "false"
click at [594, 312] on button "Save" at bounding box center [600, 307] width 28 height 15
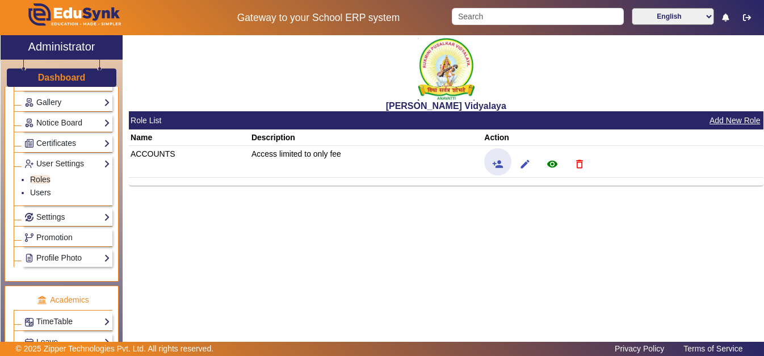
click at [367, 203] on div "[PERSON_NAME] Vidyalaya Role List Add New Role Name Description Action ACCOUNTS…" at bounding box center [443, 192] width 641 height 315
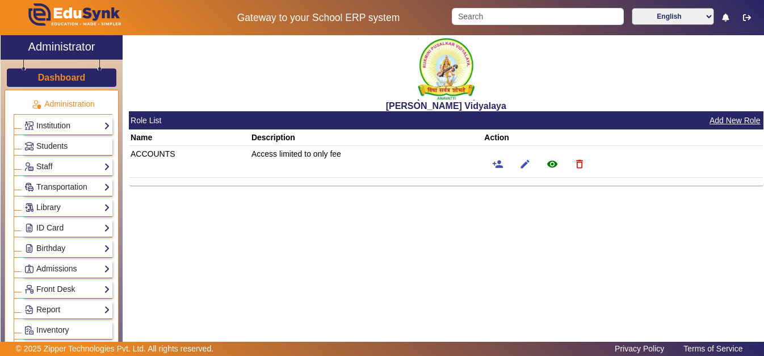
scroll to position [21, 0]
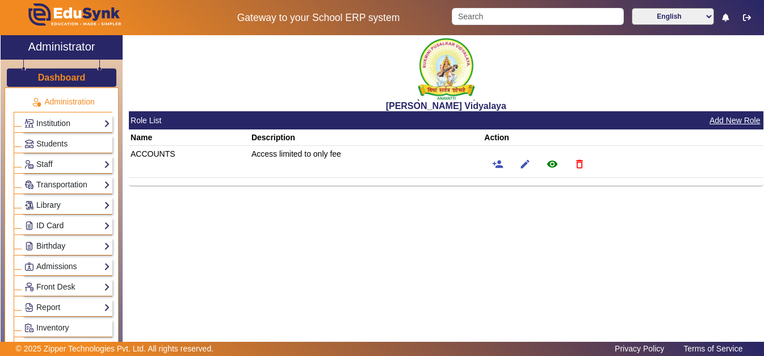
click at [44, 225] on link "ID Card" at bounding box center [67, 225] width 86 height 13
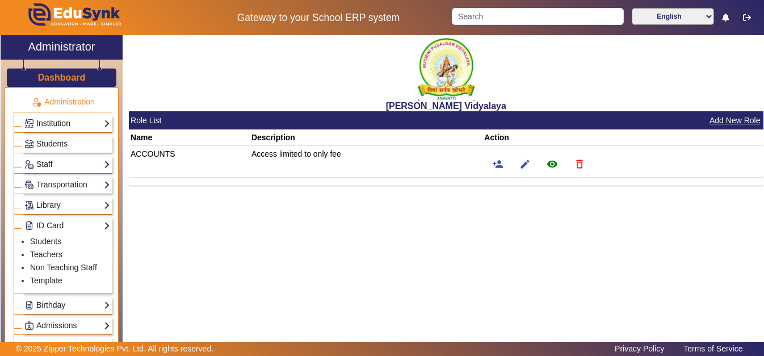
click at [68, 118] on link "Institution" at bounding box center [67, 123] width 86 height 13
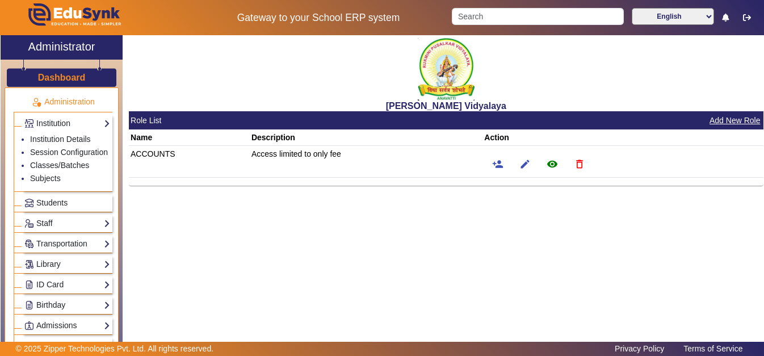
click at [160, 304] on div "[PERSON_NAME] Vidyalaya Role List Add New Role Name Description Action ACCOUNTS…" at bounding box center [443, 192] width 641 height 315
click at [101, 123] on link "Institution" at bounding box center [67, 123] width 86 height 13
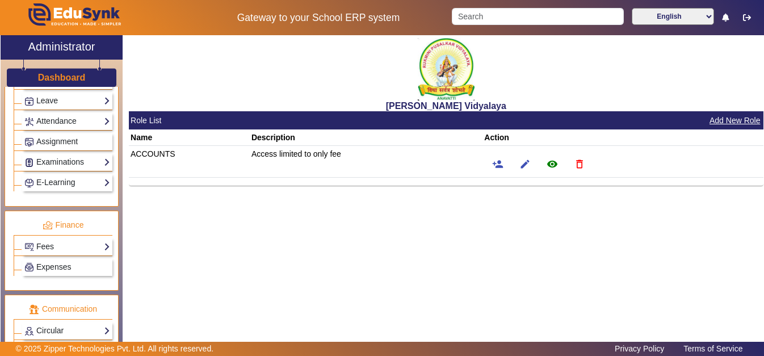
scroll to position [481, 0]
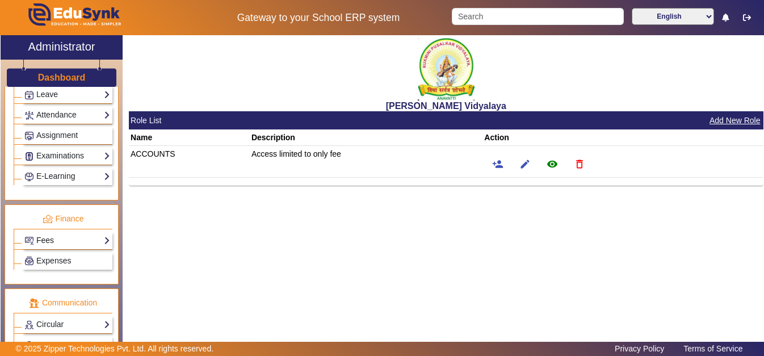
click at [46, 241] on link "Fees" at bounding box center [67, 240] width 86 height 13
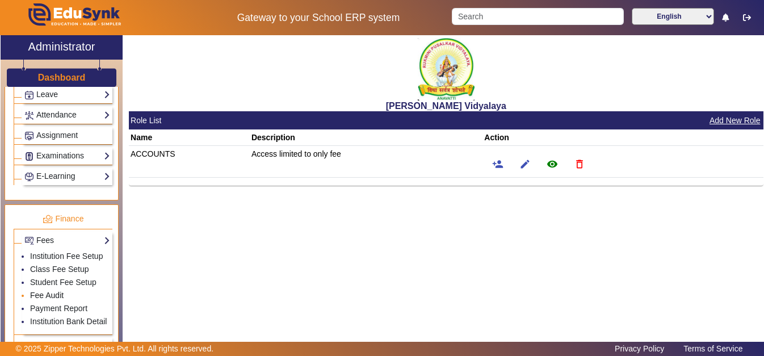
click at [45, 300] on link "Fee Audit" at bounding box center [46, 295] width 33 height 9
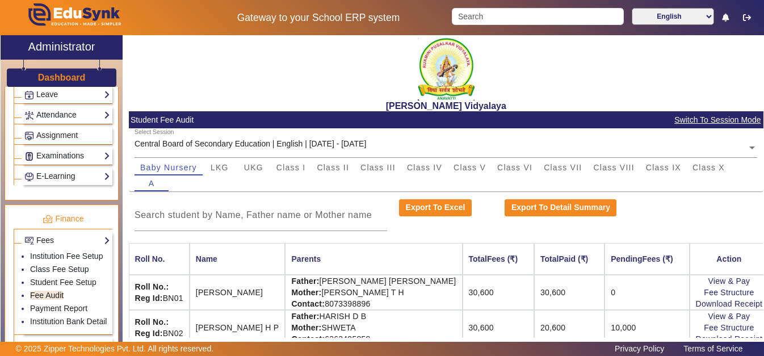
scroll to position [22, 0]
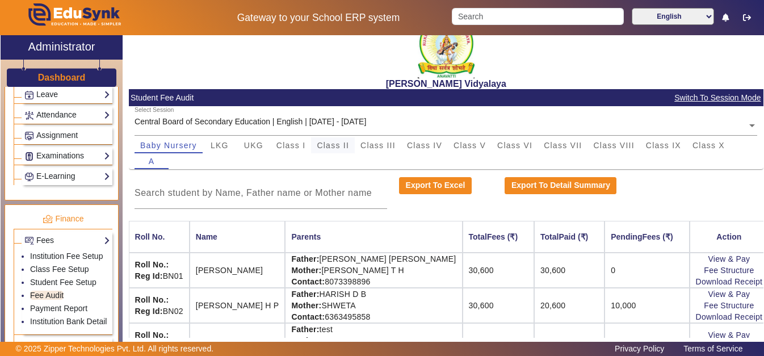
click at [333, 146] on span "Class II" at bounding box center [333, 145] width 32 height 8
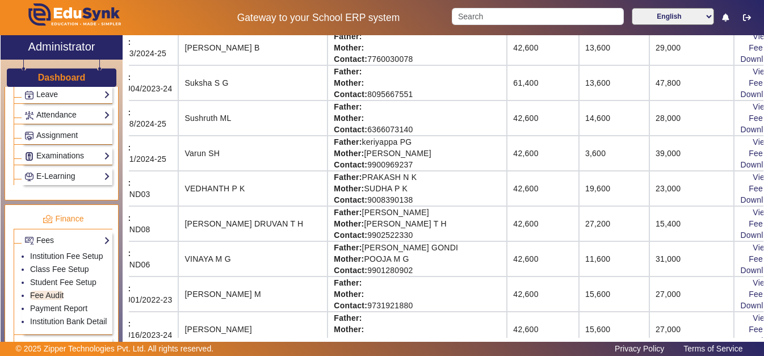
scroll to position [1230, 70]
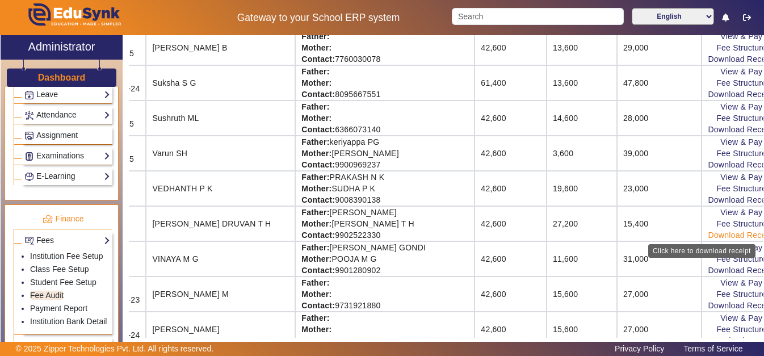
click at [726, 236] on link "Download Receipt" at bounding box center [741, 234] width 67 height 9
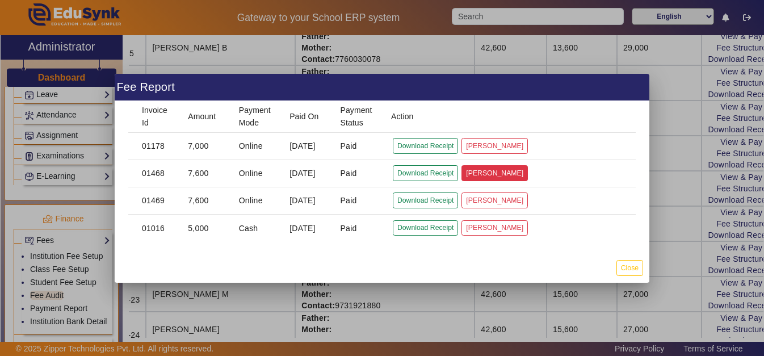
click at [503, 171] on button "[PERSON_NAME]" at bounding box center [495, 172] width 66 height 15
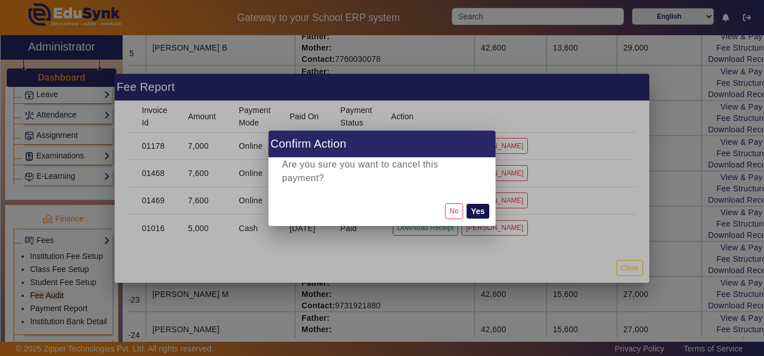
click at [477, 210] on button "Yes" at bounding box center [478, 211] width 23 height 15
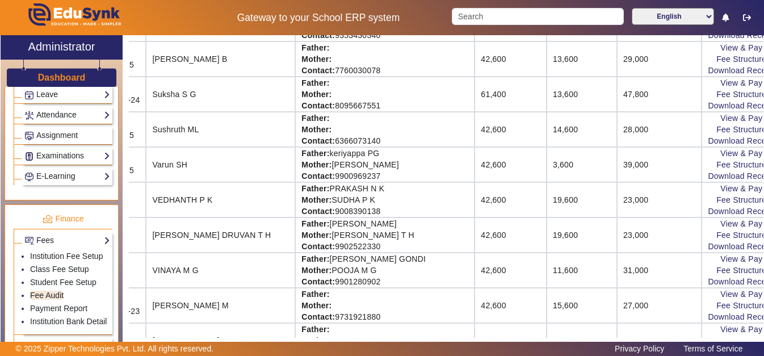
scroll to position [1220, 70]
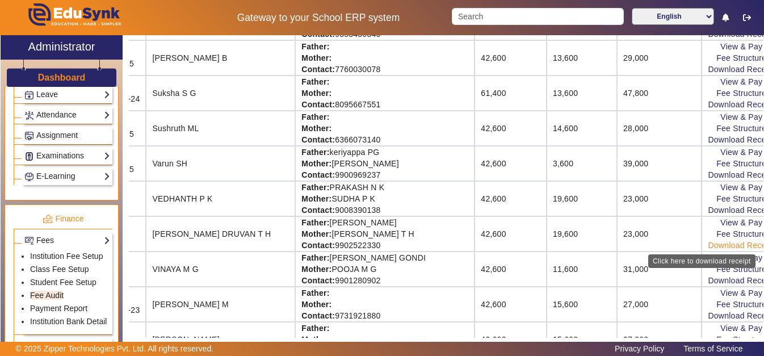
click at [714, 248] on link "Download Receipt" at bounding box center [741, 245] width 67 height 9
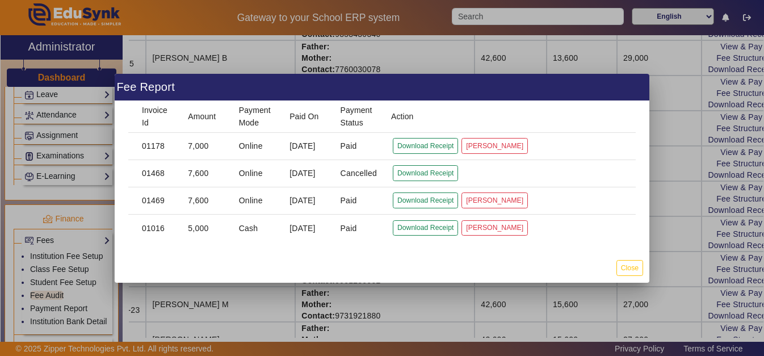
click at [190, 236] on mat-cell "5,000" at bounding box center [204, 228] width 51 height 27
click at [682, 206] on div at bounding box center [382, 178] width 764 height 356
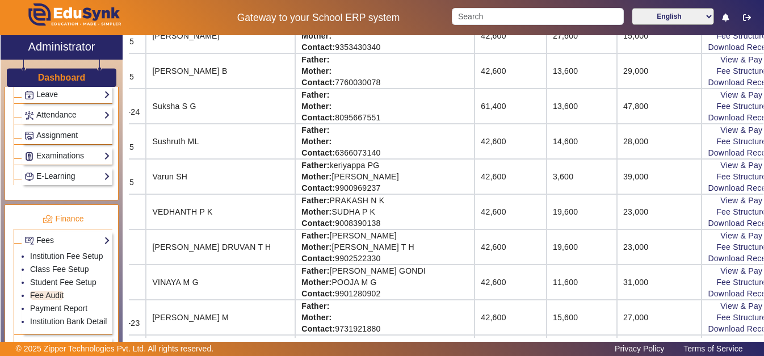
scroll to position [1209, 70]
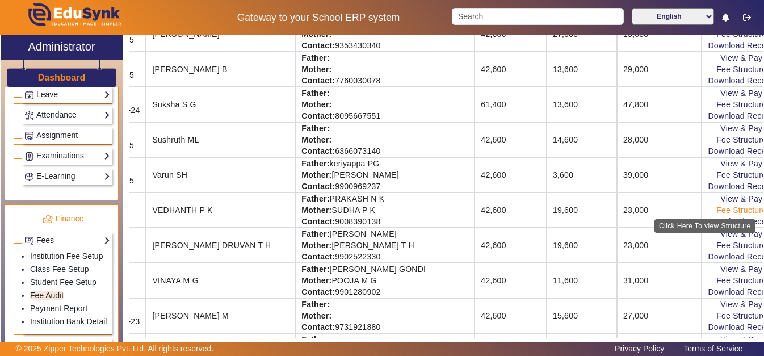
click at [718, 209] on link "Fee Structure" at bounding box center [741, 210] width 50 height 9
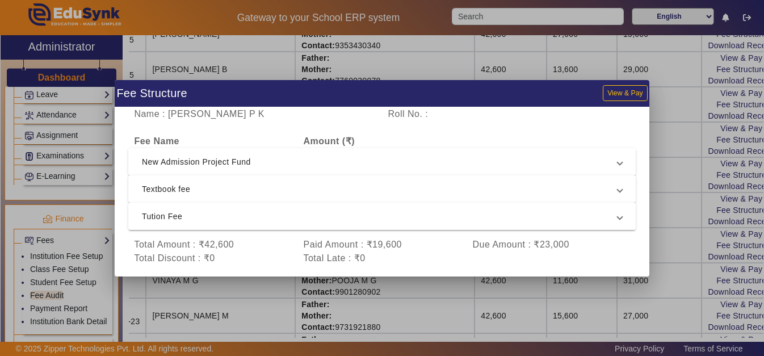
click at [245, 158] on span "New Admission Project Fund" at bounding box center [380, 162] width 476 height 14
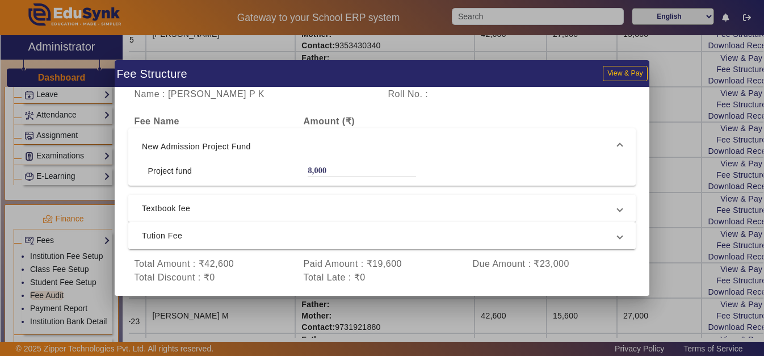
click at [219, 209] on span "Textbook fee" at bounding box center [380, 209] width 476 height 14
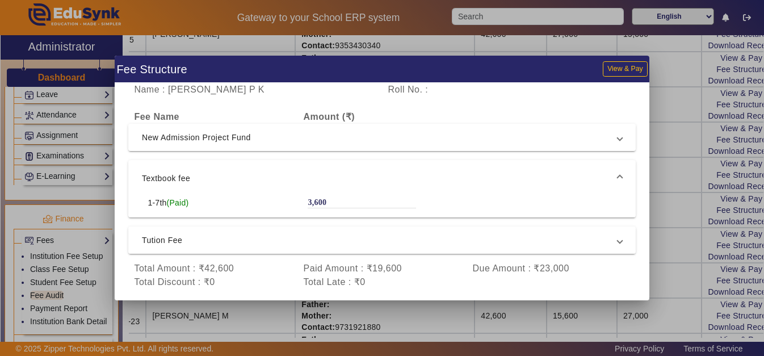
click at [206, 240] on span "Tution Fee" at bounding box center [380, 240] width 476 height 14
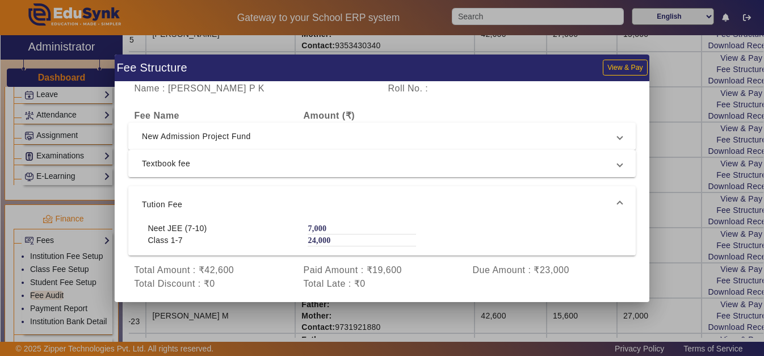
click at [316, 225] on label "7,000" at bounding box center [317, 229] width 19 height 10
click at [158, 231] on span "Neet JEE (7-10)" at bounding box center [177, 228] width 59 height 11
click at [37, 270] on div at bounding box center [382, 178] width 764 height 356
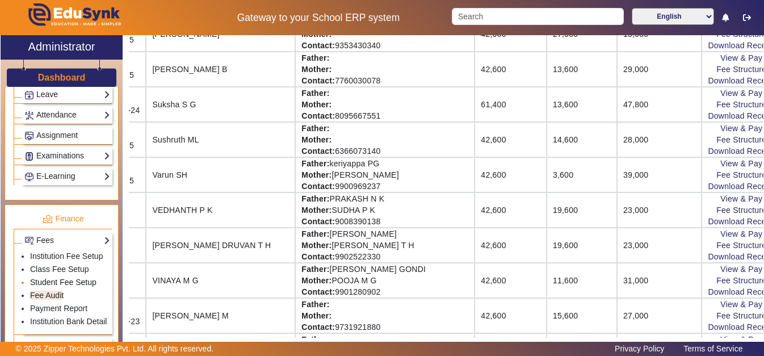
click at [49, 287] on link "Student Fee Setup" at bounding box center [63, 282] width 66 height 9
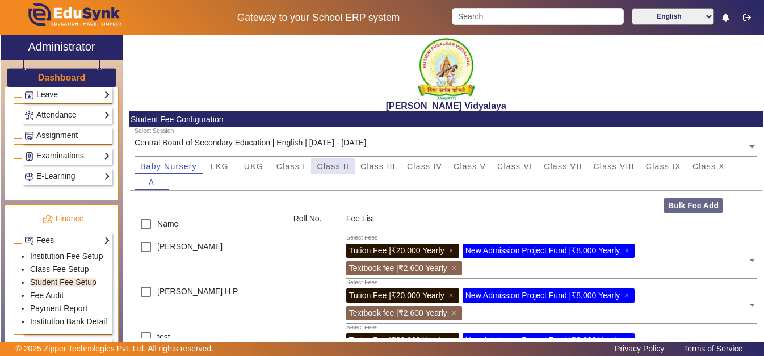
click at [313, 161] on div "Class II" at bounding box center [333, 166] width 44 height 16
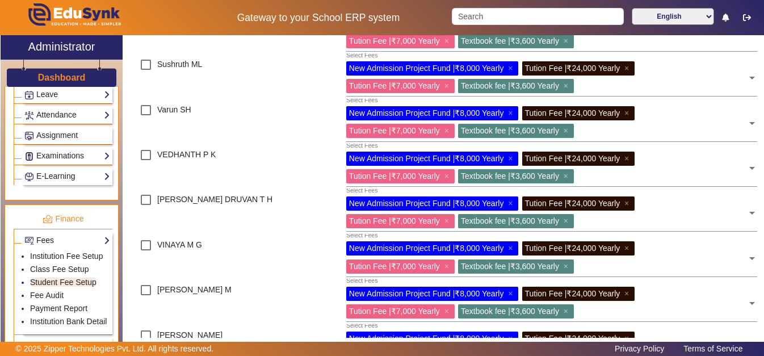
scroll to position [1542, 0]
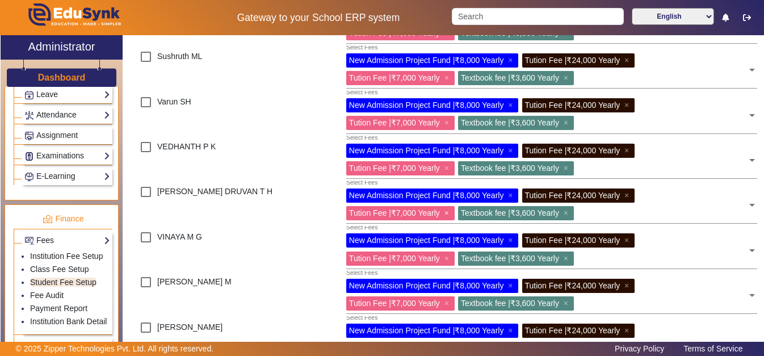
click at [451, 217] on span "×" at bounding box center [448, 212] width 7 height 9
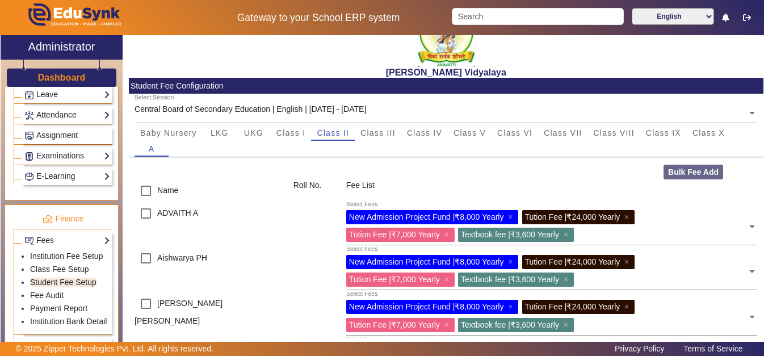
scroll to position [0, 0]
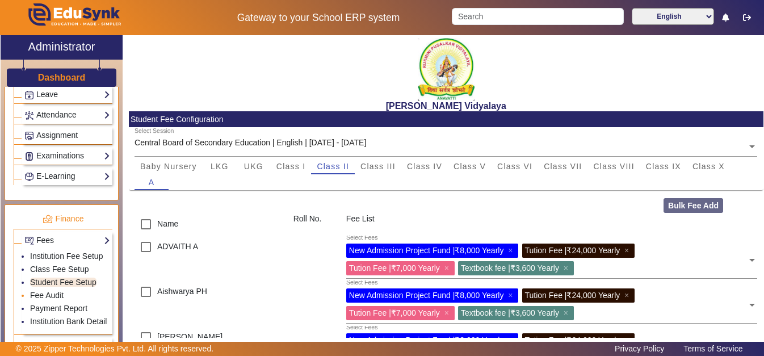
click at [53, 300] on link "Fee Audit" at bounding box center [46, 295] width 33 height 9
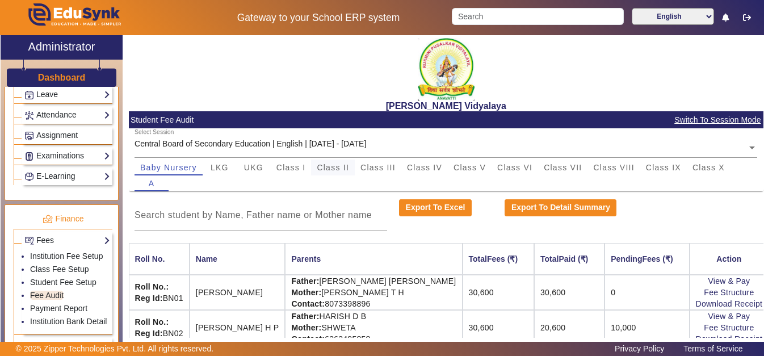
click at [338, 170] on span "Class II" at bounding box center [333, 168] width 32 height 8
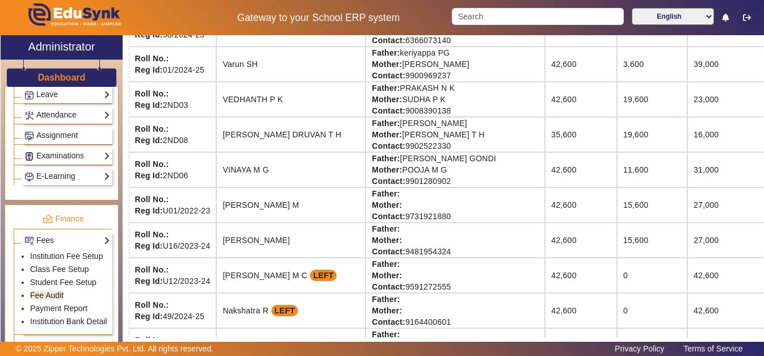
scroll to position [1318, 0]
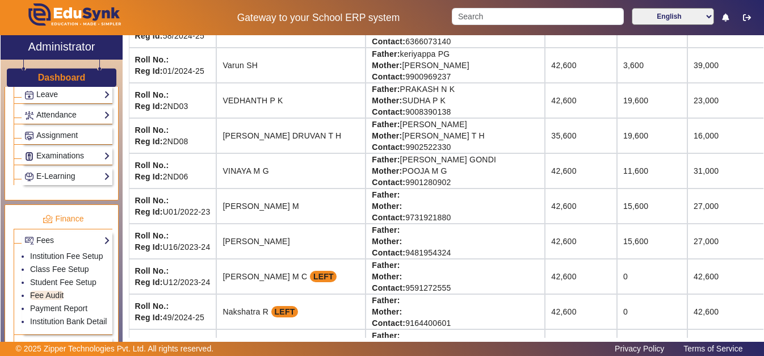
click at [688, 106] on td "23,000" at bounding box center [730, 100] width 85 height 35
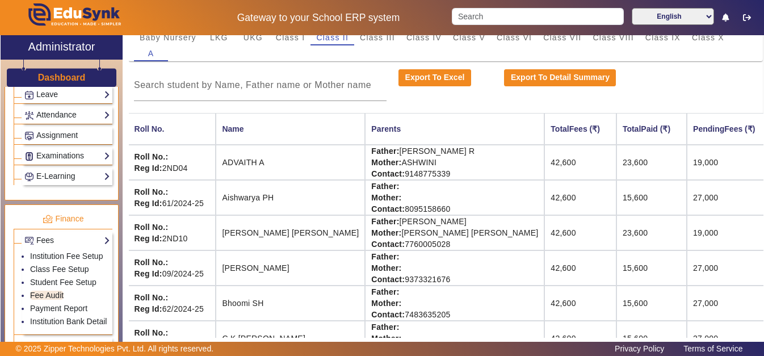
scroll to position [0, 1]
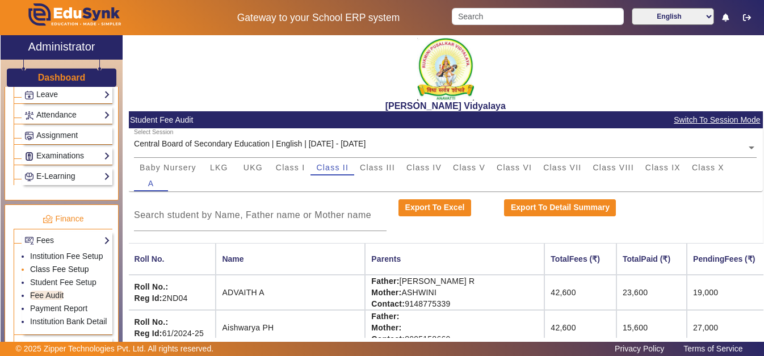
click at [71, 274] on link "Class Fee Setup" at bounding box center [59, 269] width 59 height 9
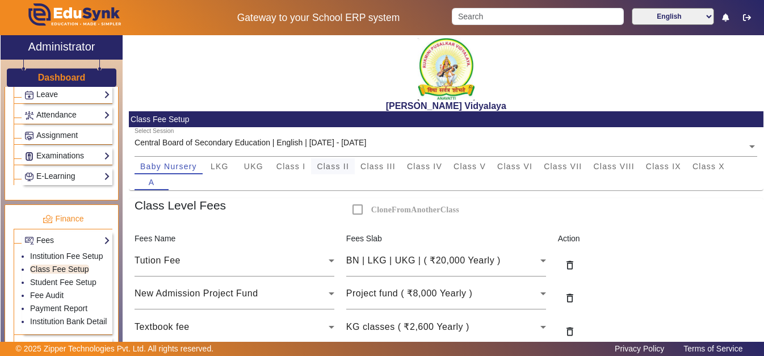
click at [344, 165] on span "Class II" at bounding box center [333, 166] width 32 height 8
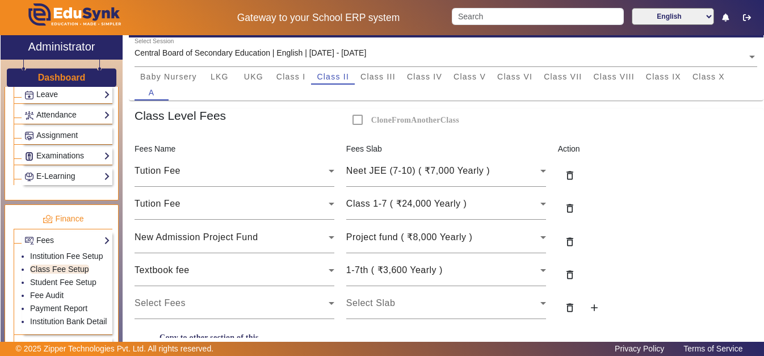
scroll to position [98, 0]
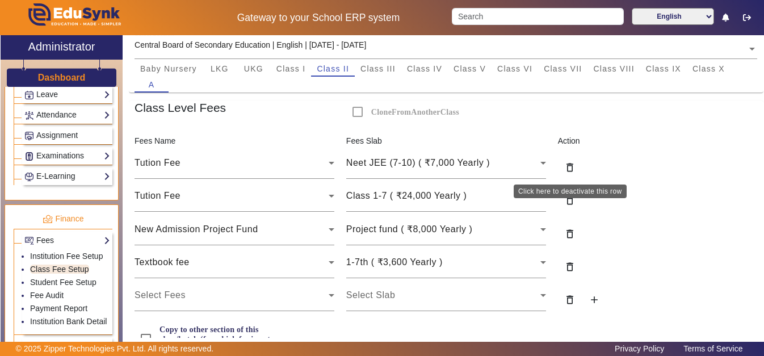
click at [569, 167] on mat-icon "delete_outline" at bounding box center [569, 167] width 11 height 11
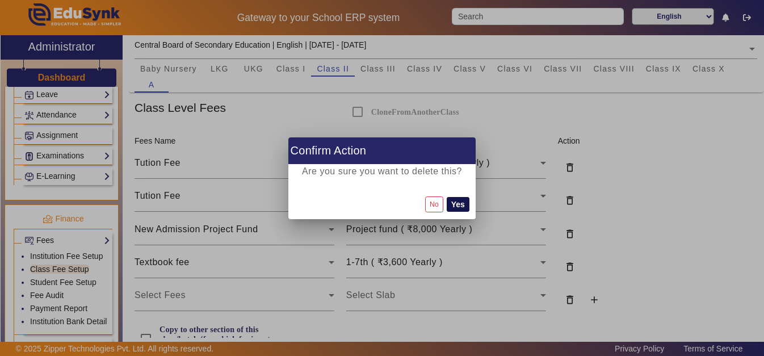
click at [459, 205] on button "Yes" at bounding box center [458, 204] width 23 height 15
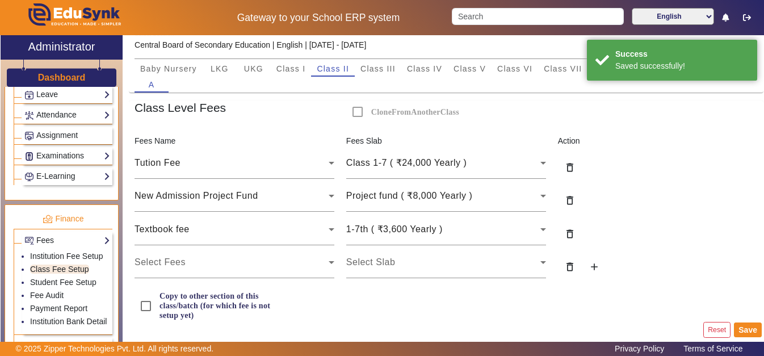
click at [633, 204] on div "delete_outline" at bounding box center [605, 202] width 94 height 22
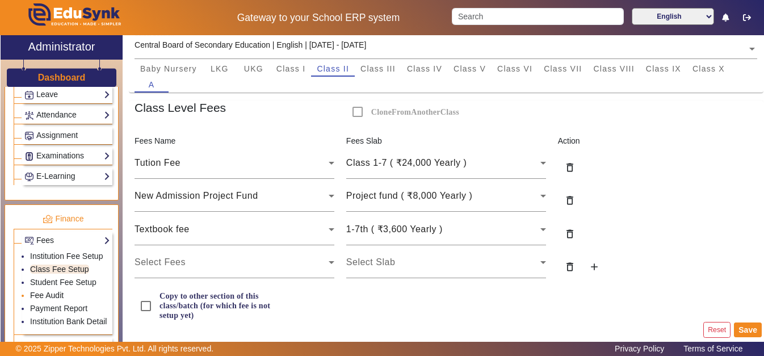
click at [46, 300] on link "Fee Audit" at bounding box center [46, 295] width 33 height 9
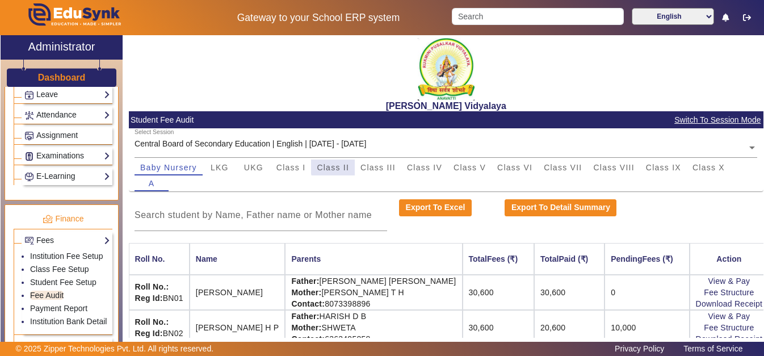
click at [339, 166] on span "Class II" at bounding box center [333, 168] width 32 height 8
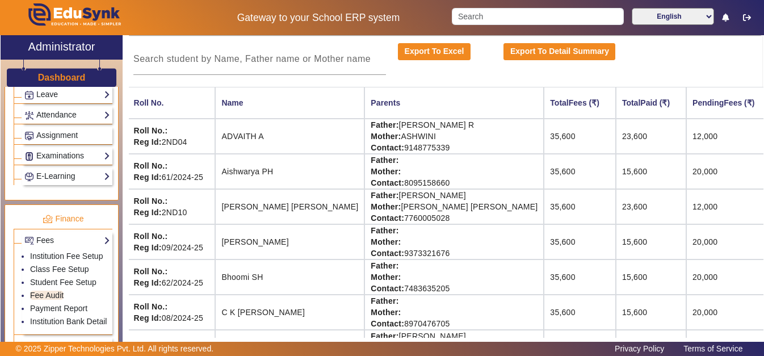
scroll to position [0, 1]
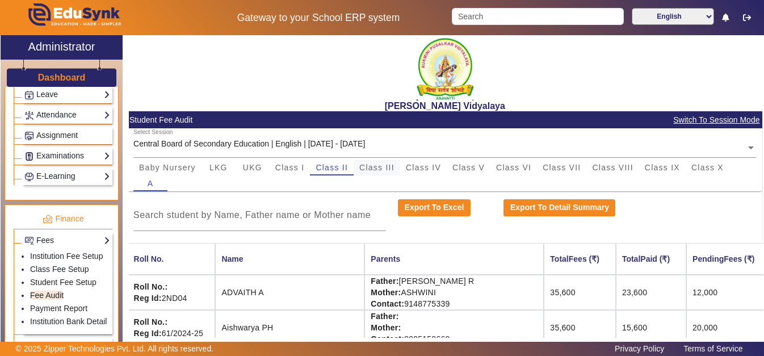
click at [387, 166] on span "Class III" at bounding box center [376, 168] width 35 height 8
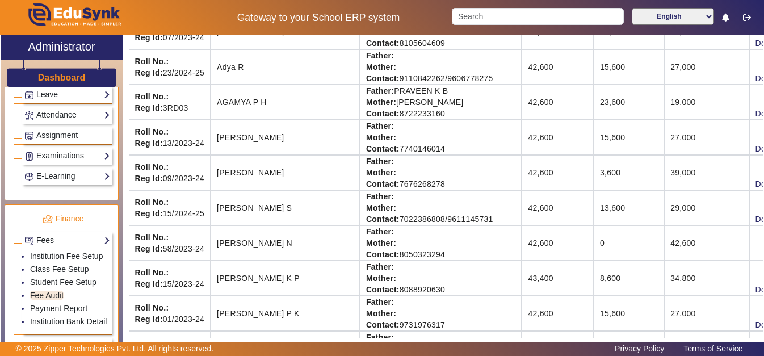
scroll to position [0, 0]
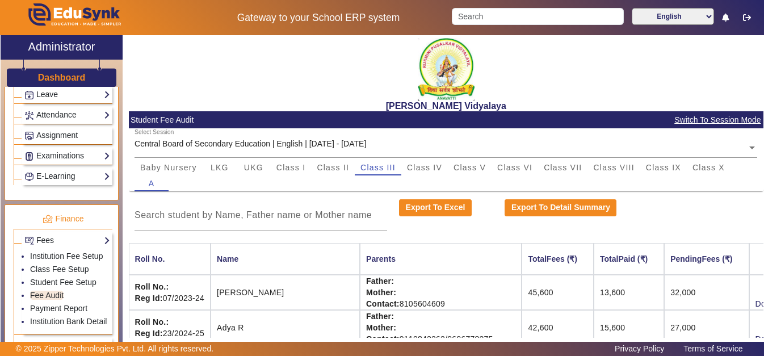
click at [424, 175] on div "A" at bounding box center [446, 183] width 623 height 16
click at [426, 171] on span "Class IV" at bounding box center [424, 168] width 35 height 8
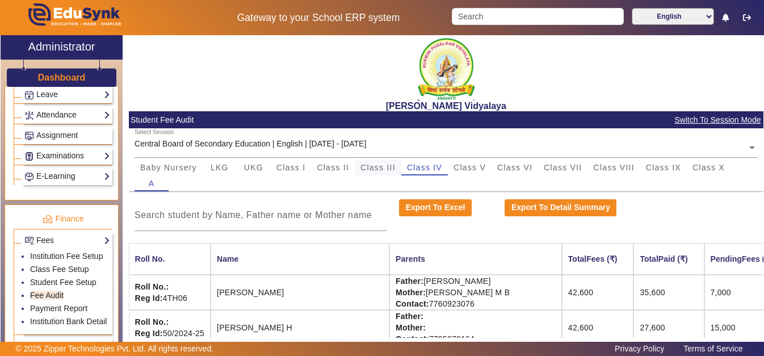
click at [371, 171] on span "Class III" at bounding box center [378, 168] width 35 height 8
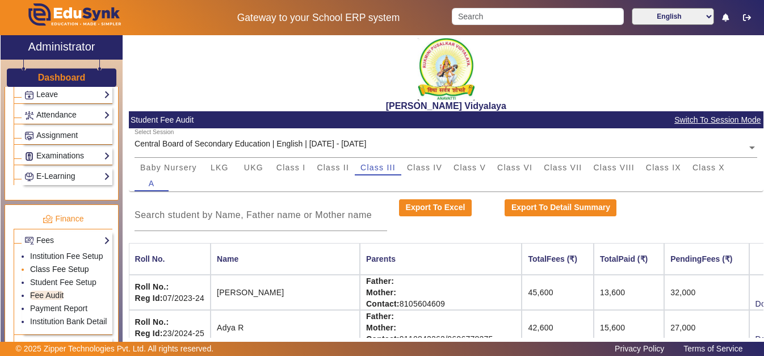
click at [67, 274] on link "Class Fee Setup" at bounding box center [59, 269] width 59 height 9
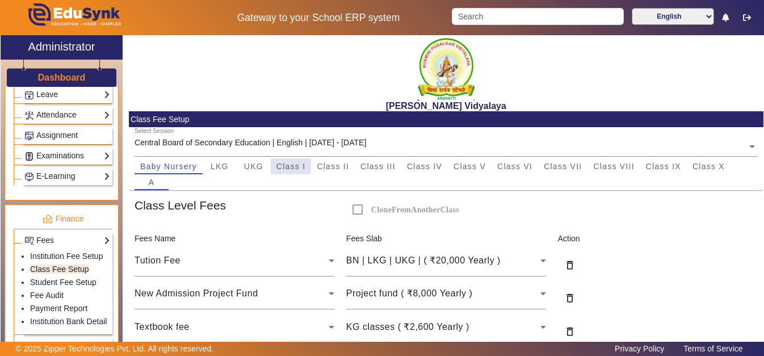
click at [306, 167] on div "Class I" at bounding box center [291, 166] width 41 height 16
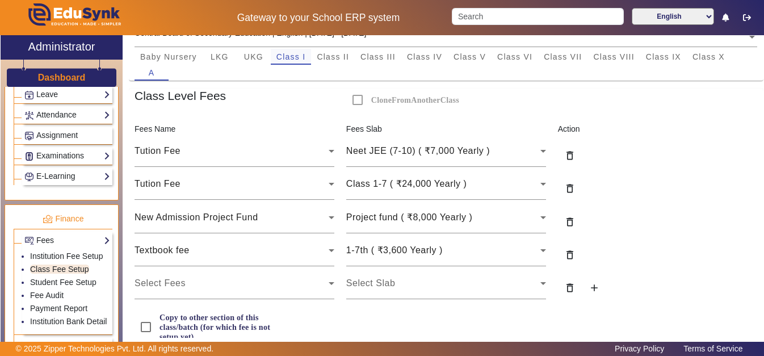
scroll to position [115, 0]
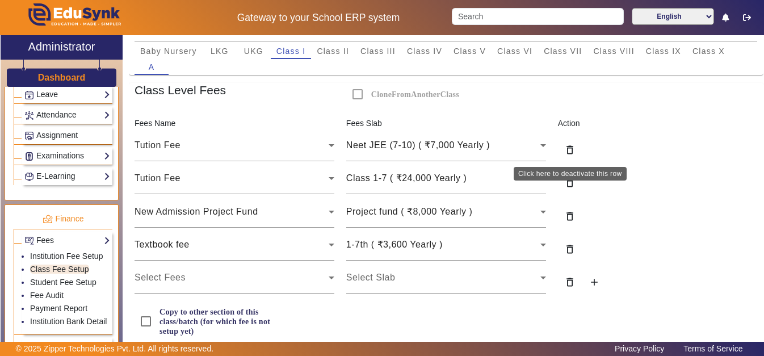
click at [568, 145] on mat-icon "delete_outline" at bounding box center [569, 149] width 11 height 11
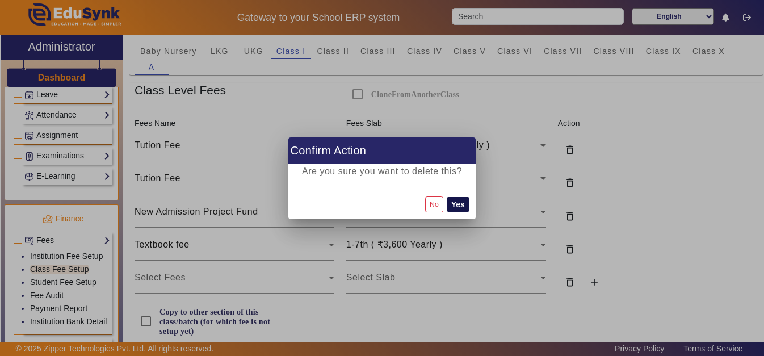
click at [455, 203] on button "Yes" at bounding box center [458, 204] width 23 height 15
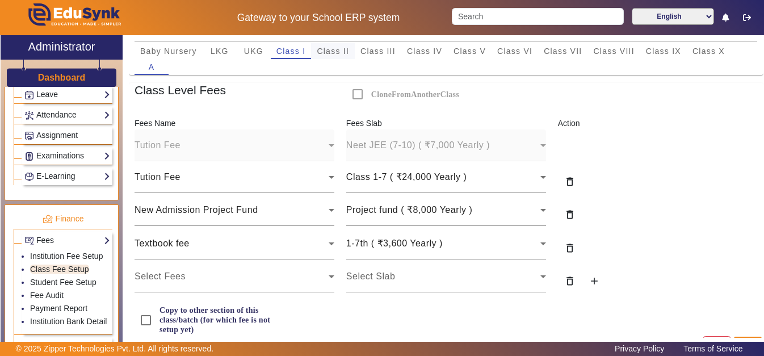
scroll to position [106, 0]
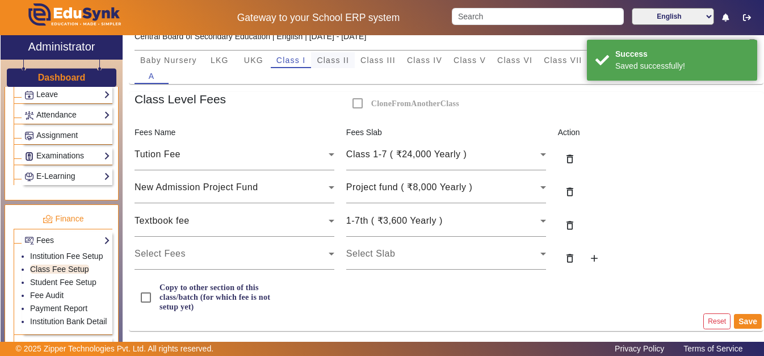
click at [328, 65] on span "Class II" at bounding box center [333, 60] width 32 height 16
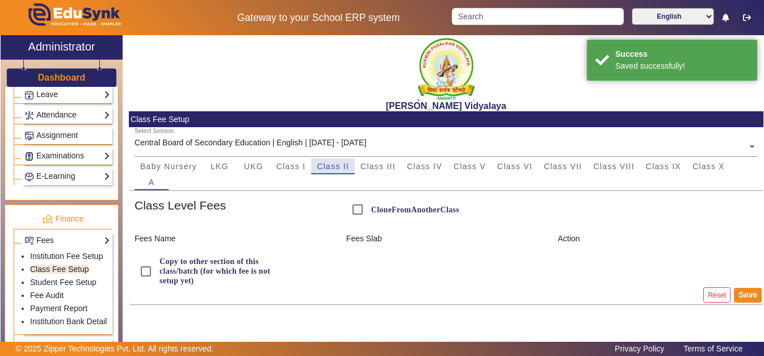
scroll to position [0, 0]
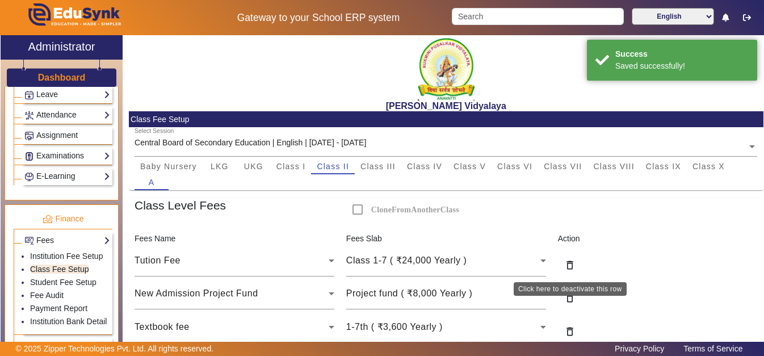
click at [572, 269] on mat-icon "delete_outline" at bounding box center [569, 264] width 11 height 11
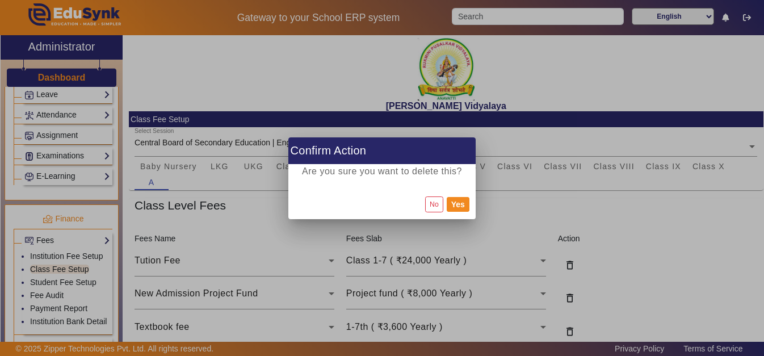
click at [530, 198] on div at bounding box center [382, 178] width 764 height 356
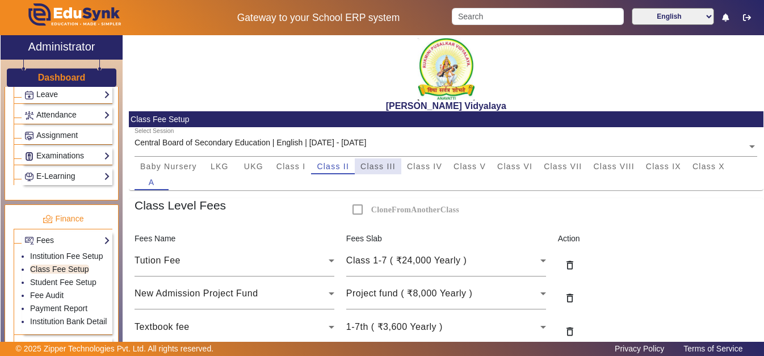
click at [387, 164] on span "Class III" at bounding box center [378, 166] width 35 height 8
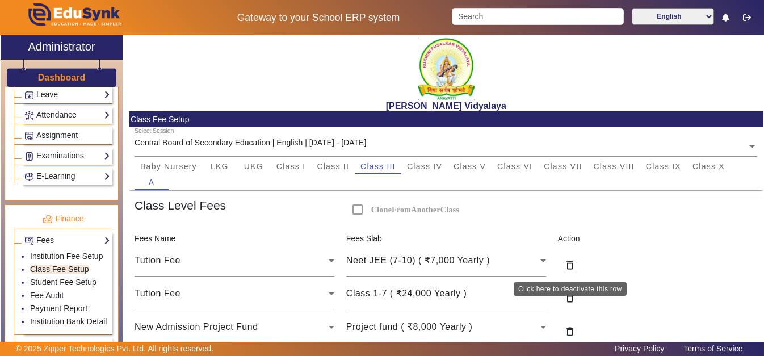
click at [575, 263] on mat-icon "delete_outline" at bounding box center [569, 264] width 11 height 11
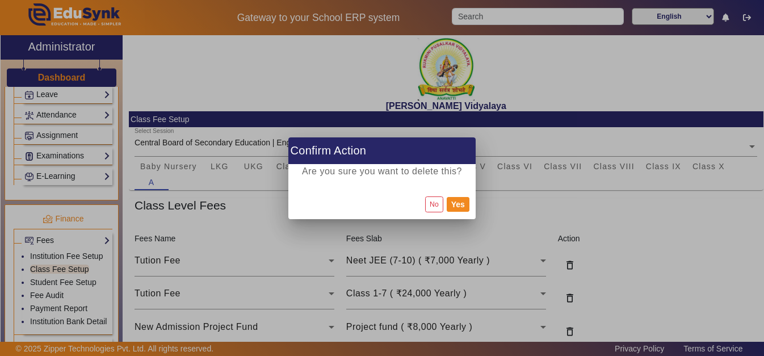
click at [460, 212] on div "No Yes" at bounding box center [381, 205] width 187 height 30
click at [456, 208] on button "Yes" at bounding box center [458, 204] width 23 height 15
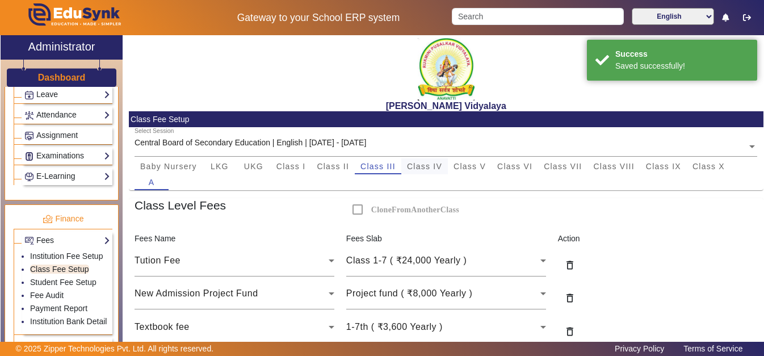
click at [424, 170] on span "Class IV" at bounding box center [424, 166] width 35 height 8
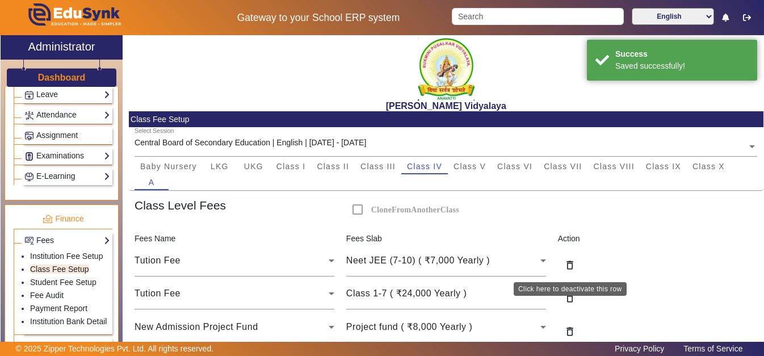
click at [568, 266] on mat-icon "delete_outline" at bounding box center [569, 264] width 11 height 11
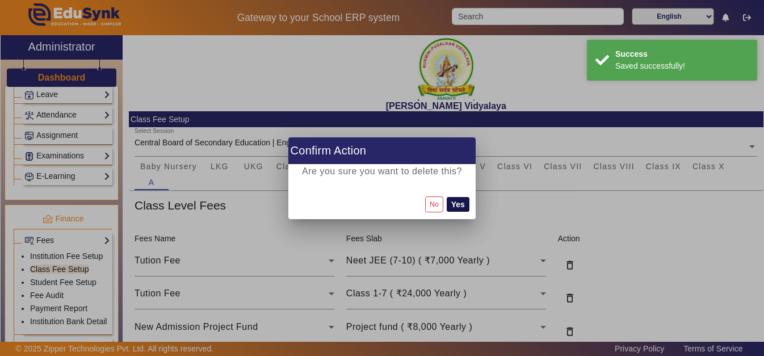
click at [459, 205] on button "Yes" at bounding box center [458, 204] width 23 height 15
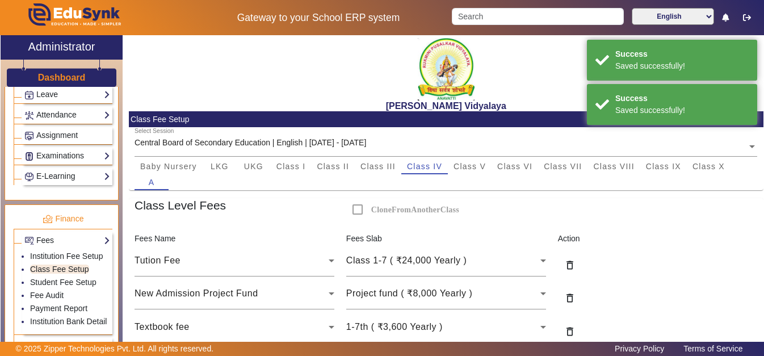
click at [468, 175] on div "A" at bounding box center [446, 182] width 623 height 16
click at [470, 172] on span "Class V" at bounding box center [470, 166] width 32 height 16
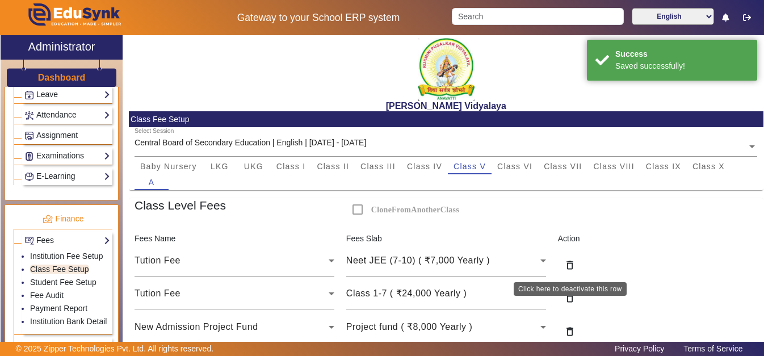
click at [572, 258] on button "delete_outline" at bounding box center [570, 267] width 24 height 22
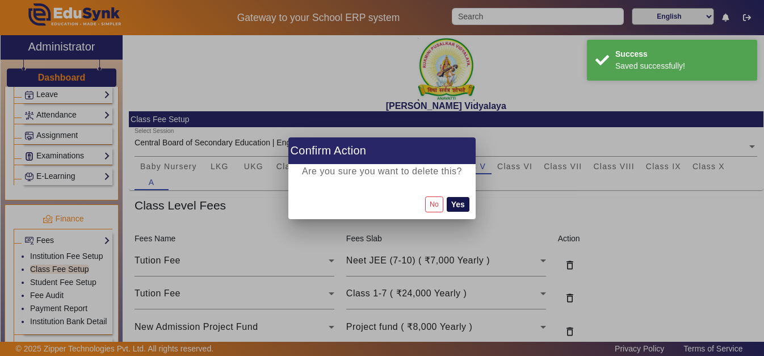
click at [459, 211] on button "Yes" at bounding box center [458, 204] width 23 height 15
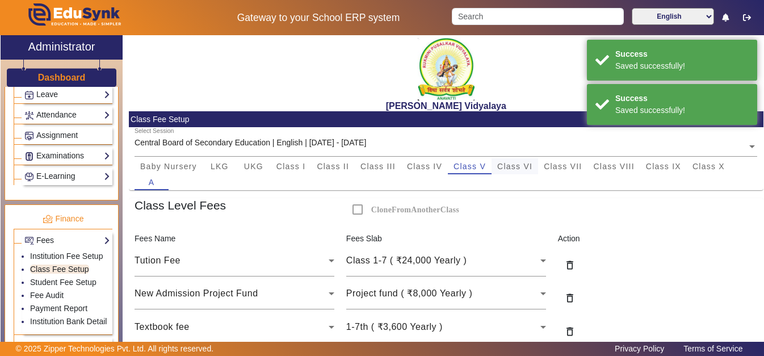
click at [513, 169] on span "Class VI" at bounding box center [514, 166] width 35 height 8
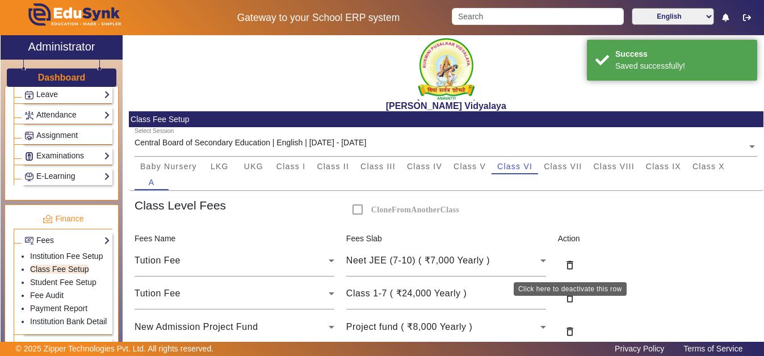
click at [571, 263] on mat-icon "delete_outline" at bounding box center [569, 264] width 11 height 11
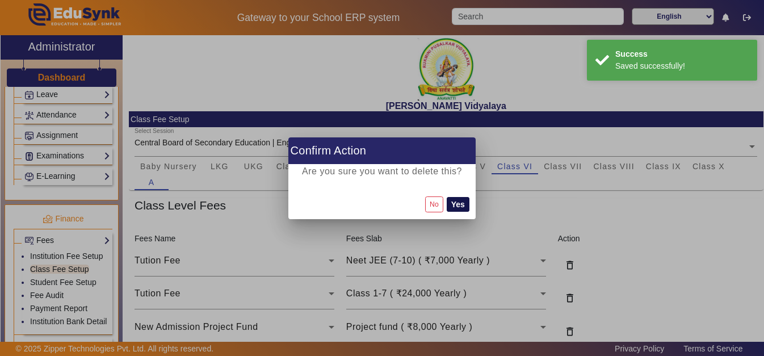
click at [460, 203] on button "Yes" at bounding box center [458, 204] width 23 height 15
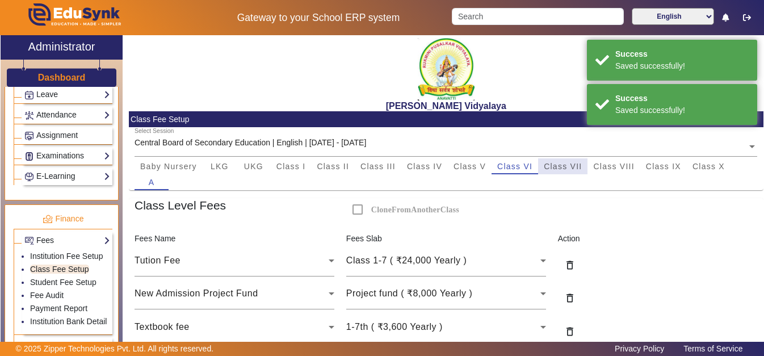
click at [568, 168] on span "Class VII" at bounding box center [563, 166] width 38 height 8
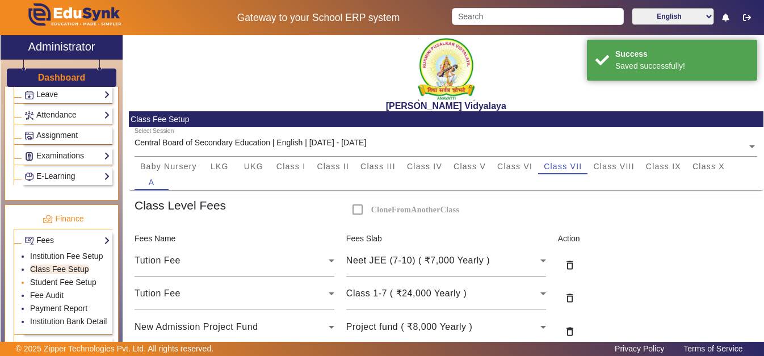
click at [51, 286] on link "Student Fee Setup" at bounding box center [63, 282] width 66 height 9
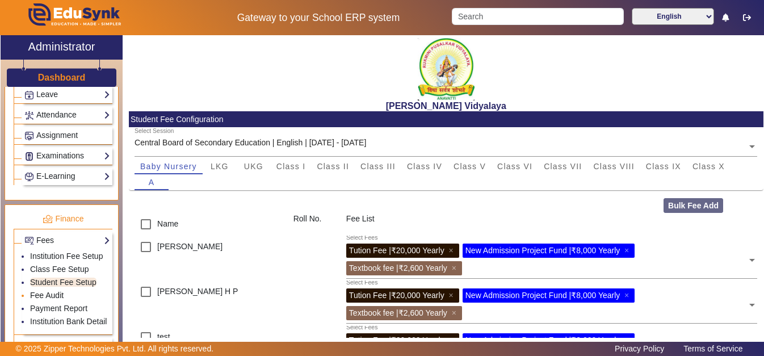
click at [44, 300] on link "Fee Audit" at bounding box center [46, 295] width 33 height 9
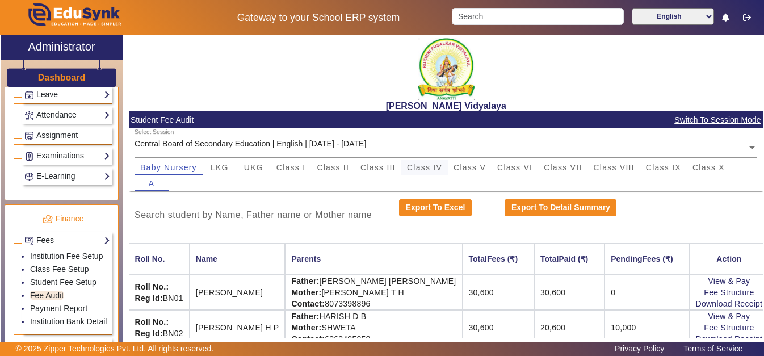
click at [419, 165] on span "Class IV" at bounding box center [424, 168] width 35 height 8
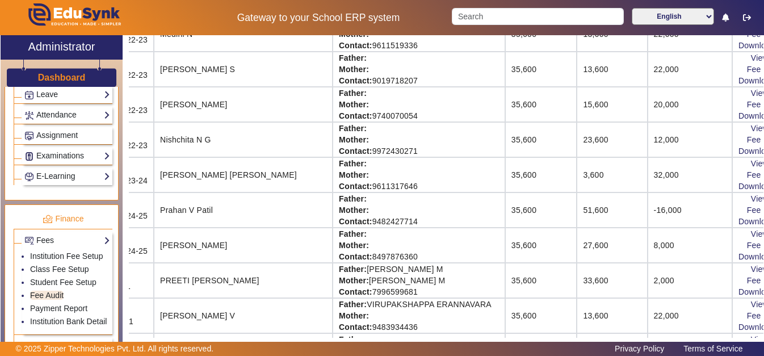
scroll to position [610, 78]
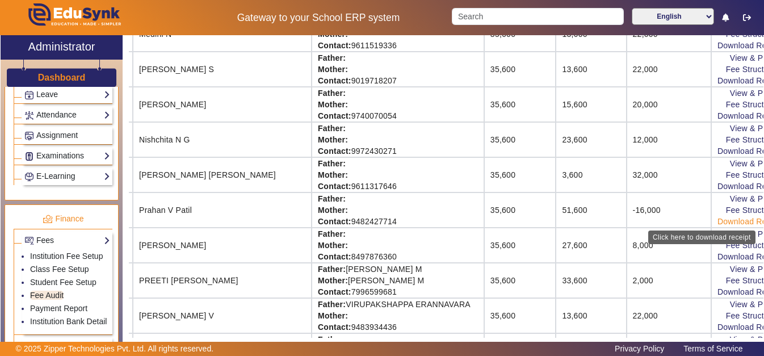
click at [738, 219] on link "Download Receipt" at bounding box center [751, 221] width 67 height 9
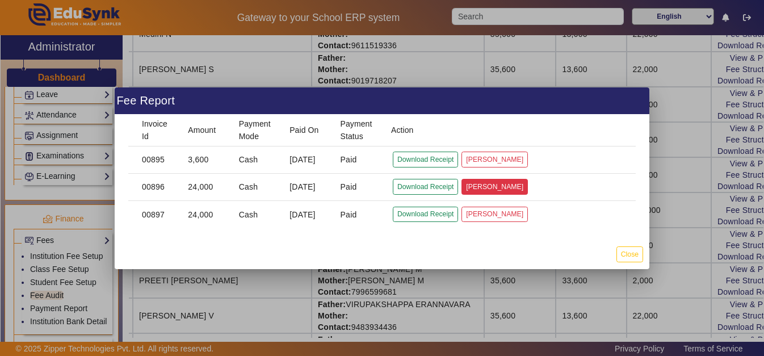
click at [500, 191] on button "[PERSON_NAME]" at bounding box center [495, 186] width 66 height 15
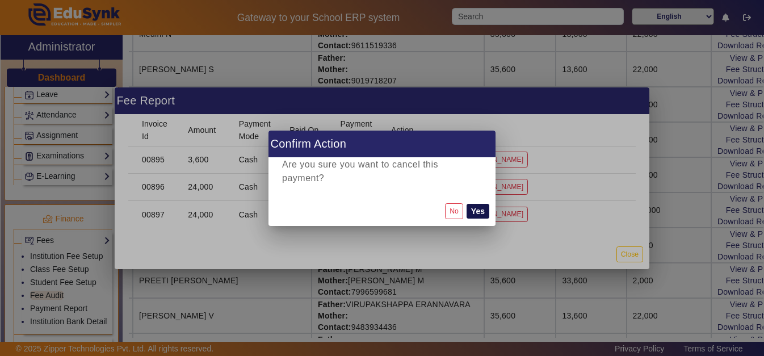
click at [475, 208] on button "Yes" at bounding box center [478, 211] width 23 height 15
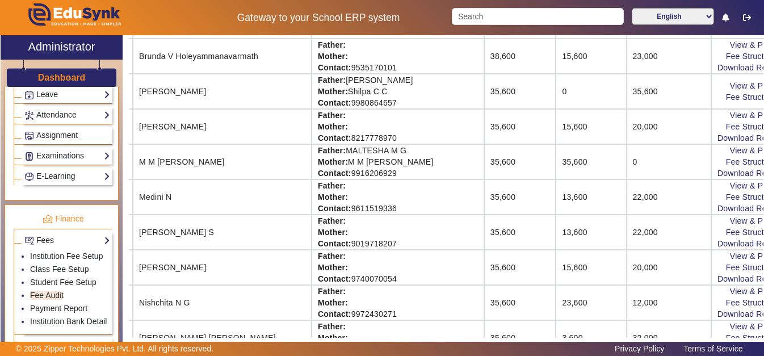
scroll to position [0, 78]
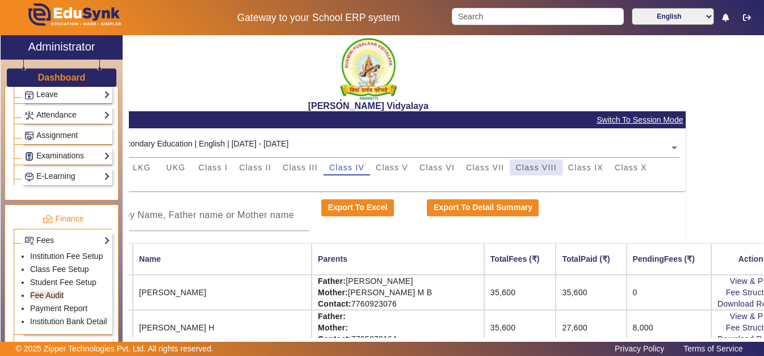
click at [530, 174] on span "Class VIII" at bounding box center [535, 168] width 41 height 16
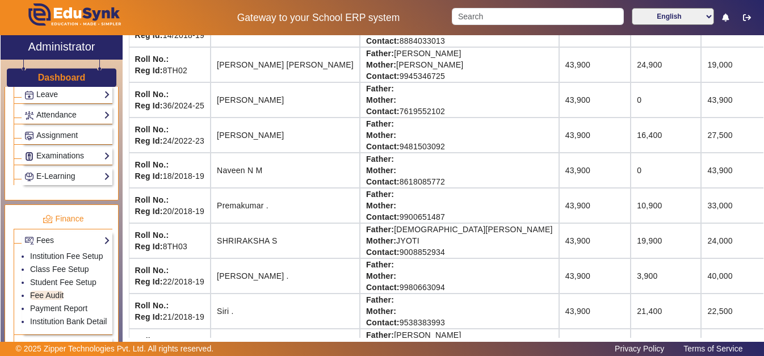
scroll to position [632, 0]
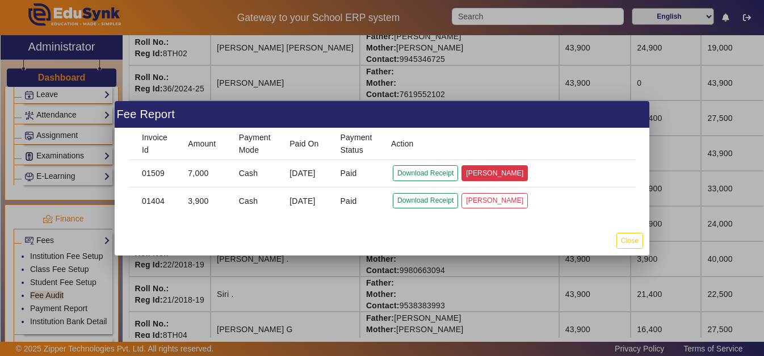
click at [501, 178] on button "[PERSON_NAME]" at bounding box center [495, 172] width 66 height 15
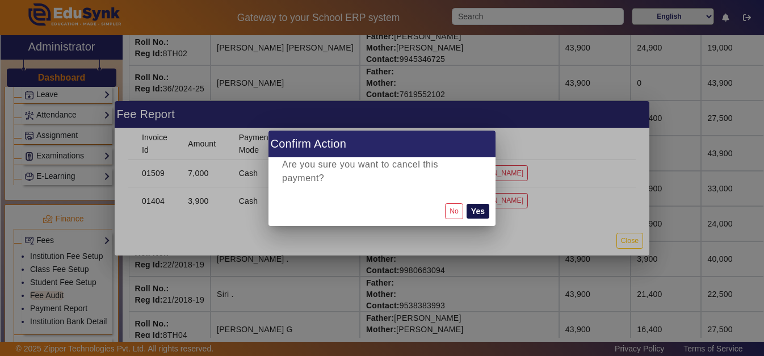
click at [481, 211] on button "Yes" at bounding box center [478, 211] width 23 height 15
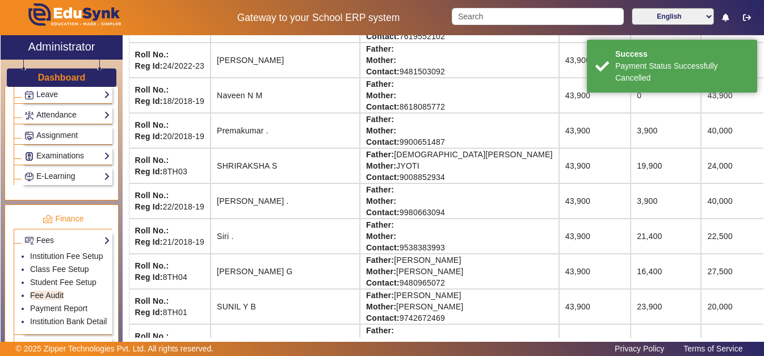
scroll to position [691, 0]
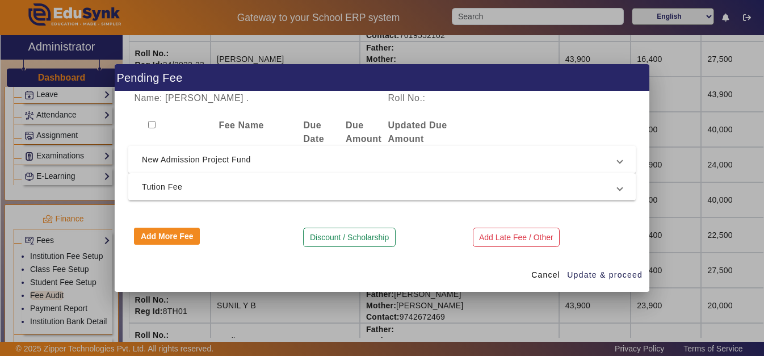
click at [359, 164] on span "New Admission Project Fund" at bounding box center [380, 160] width 476 height 14
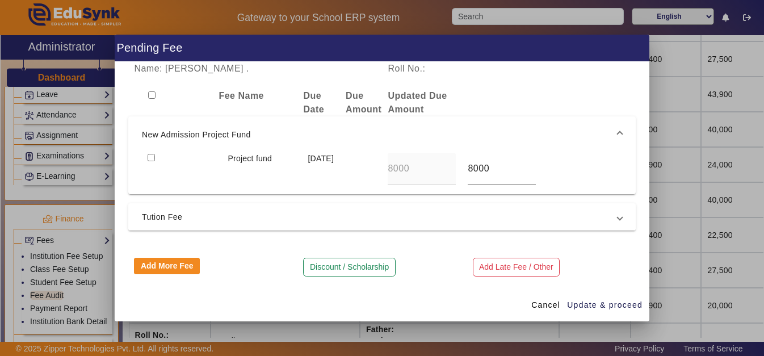
click at [322, 211] on span "Tution Fee" at bounding box center [380, 217] width 476 height 14
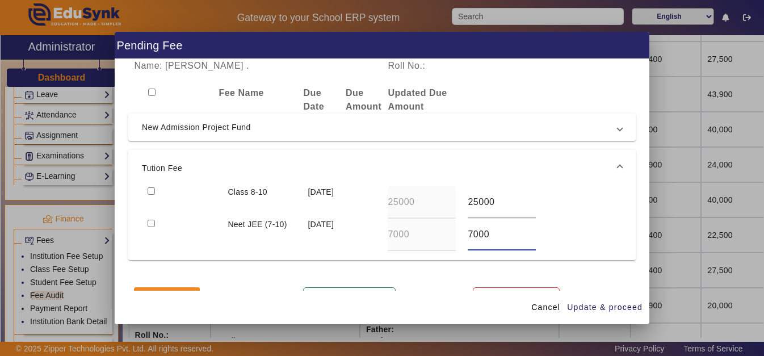
click at [476, 237] on input "7000" at bounding box center [502, 235] width 68 height 14
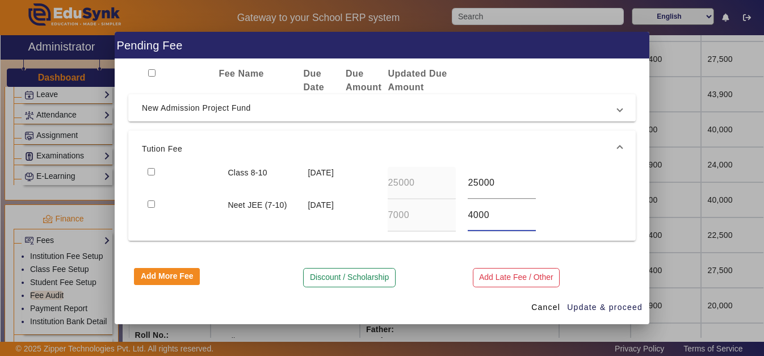
type input "4000"
click at [149, 205] on input "checkbox" at bounding box center [151, 203] width 7 height 7
checkbox input "true"
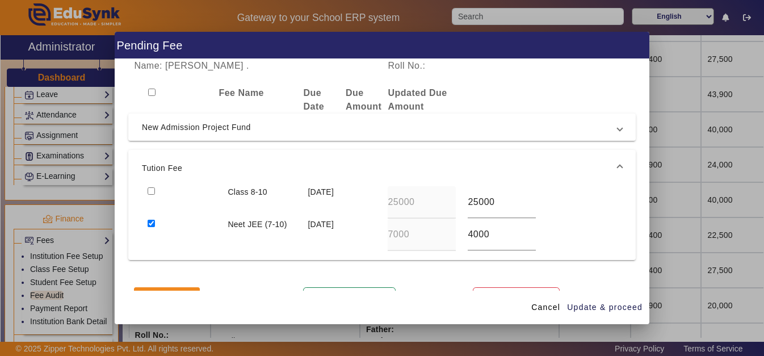
scroll to position [27, 0]
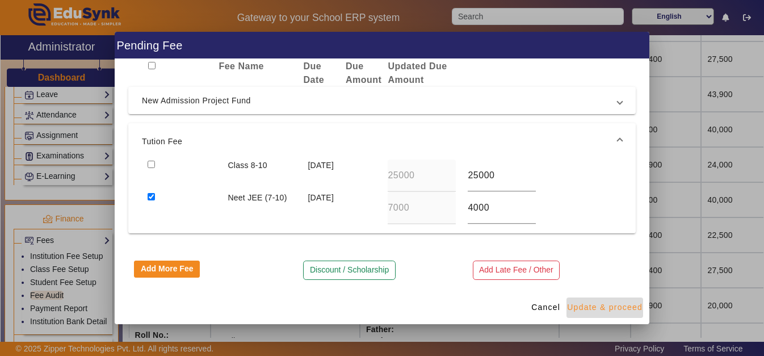
click at [603, 312] on span "Update & proceed" at bounding box center [605, 307] width 76 height 12
type input "4000"
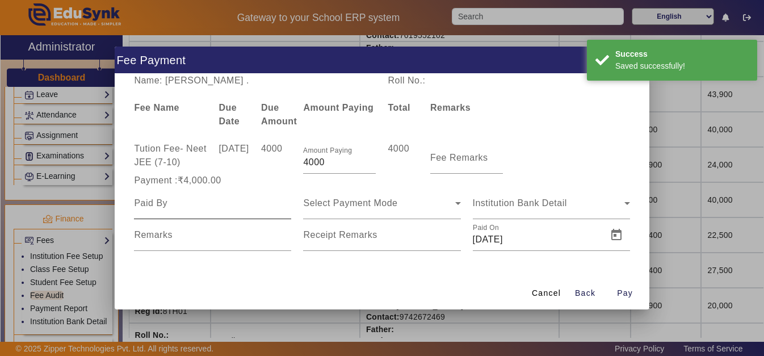
click at [165, 219] on div at bounding box center [212, 203] width 157 height 32
click at [173, 208] on input at bounding box center [212, 203] width 157 height 14
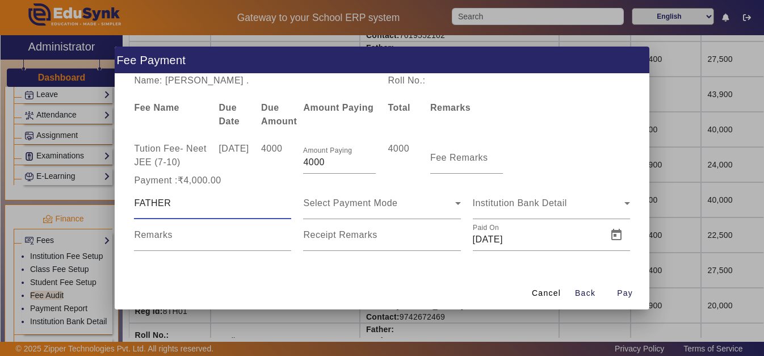
type input "FATHER"
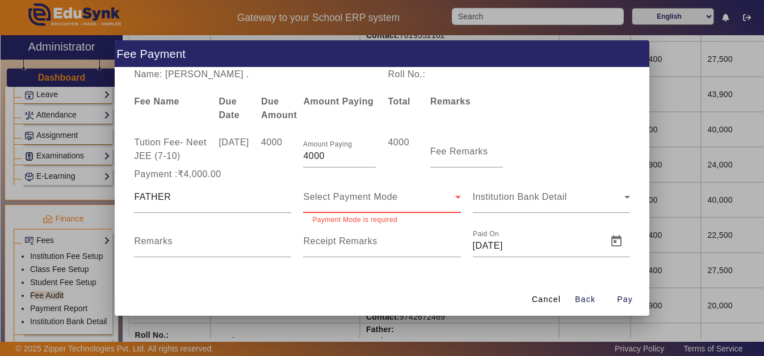
click at [371, 196] on span "Select Payment Mode" at bounding box center [350, 197] width 94 height 10
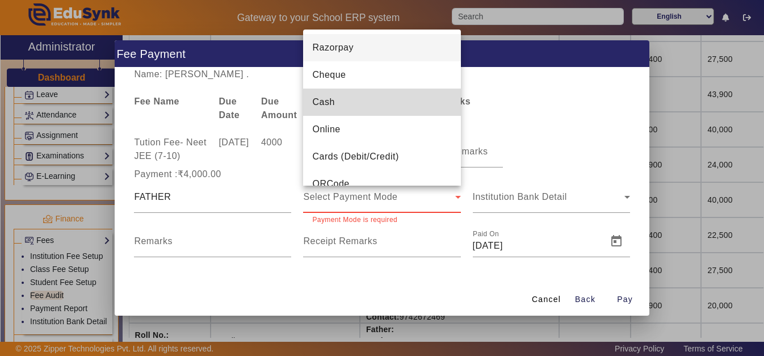
click at [367, 110] on mat-option "Cash" at bounding box center [381, 102] width 157 height 27
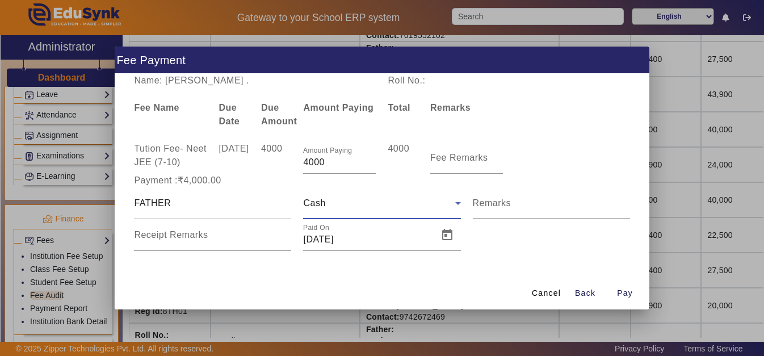
click at [481, 207] on mat-label "Remarks" at bounding box center [492, 203] width 39 height 10
click at [481, 207] on input "Remarks" at bounding box center [551, 208] width 157 height 14
type input "88"
click at [481, 207] on input "Remarks" at bounding box center [551, 208] width 157 height 14
click at [480, 207] on input "Remarks" at bounding box center [551, 208] width 157 height 14
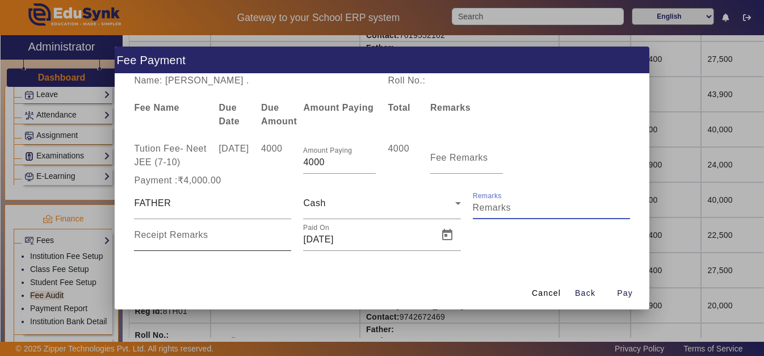
click at [229, 241] on input "Receipt Remarks" at bounding box center [212, 240] width 157 height 14
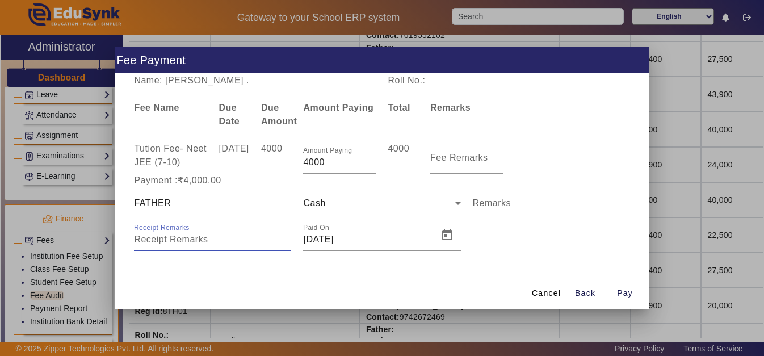
type input "3"
type input "#88"
click at [397, 263] on div "Name: [PERSON_NAME] . Roll No.: Fee Name Due Date Due Amount Amount Paying Tota…" at bounding box center [382, 175] width 535 height 202
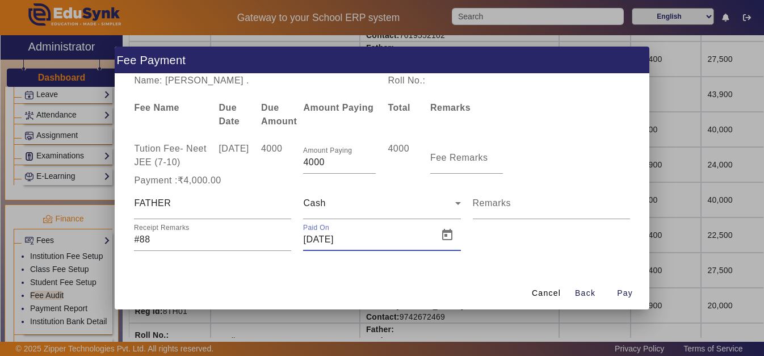
click at [362, 246] on input "[DATE]" at bounding box center [367, 240] width 128 height 14
click at [457, 240] on span "Open calendar" at bounding box center [447, 234] width 27 height 27
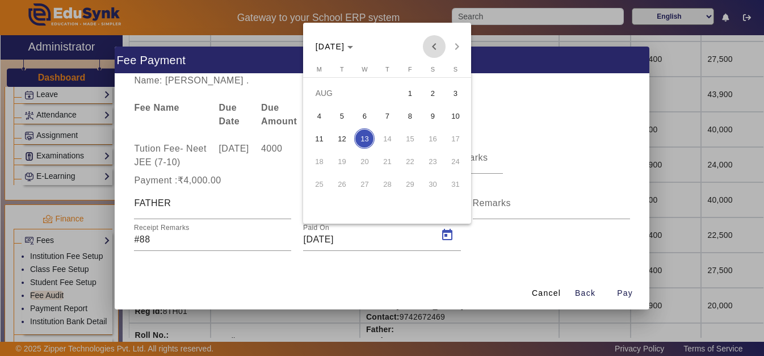
click at [432, 44] on span "Previous month" at bounding box center [434, 46] width 23 height 23
click at [343, 187] on span "24" at bounding box center [342, 184] width 20 height 20
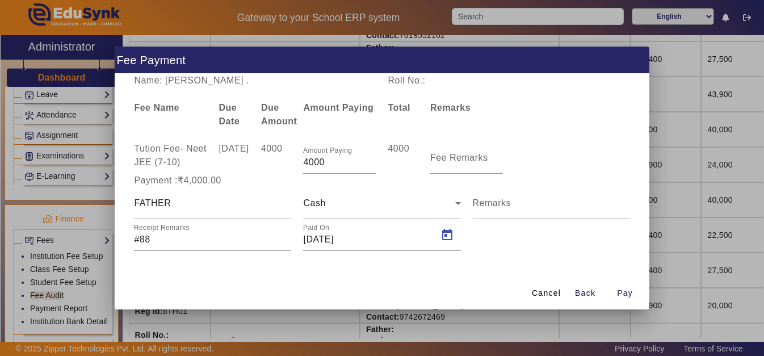
type input "[DATE]"
click at [614, 301] on span "button" at bounding box center [625, 292] width 36 height 27
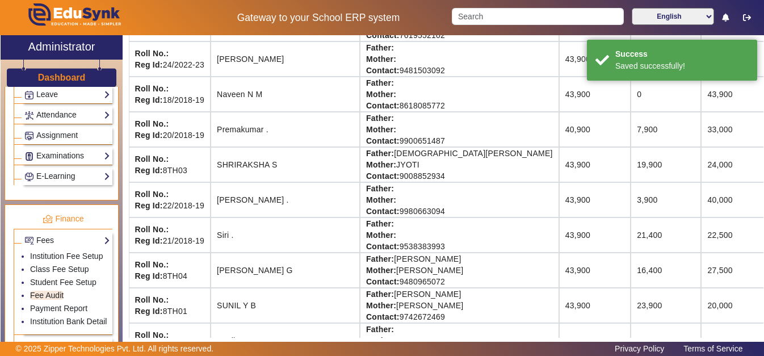
scroll to position [163, 0]
